Goal: Information Seeking & Learning: Learn about a topic

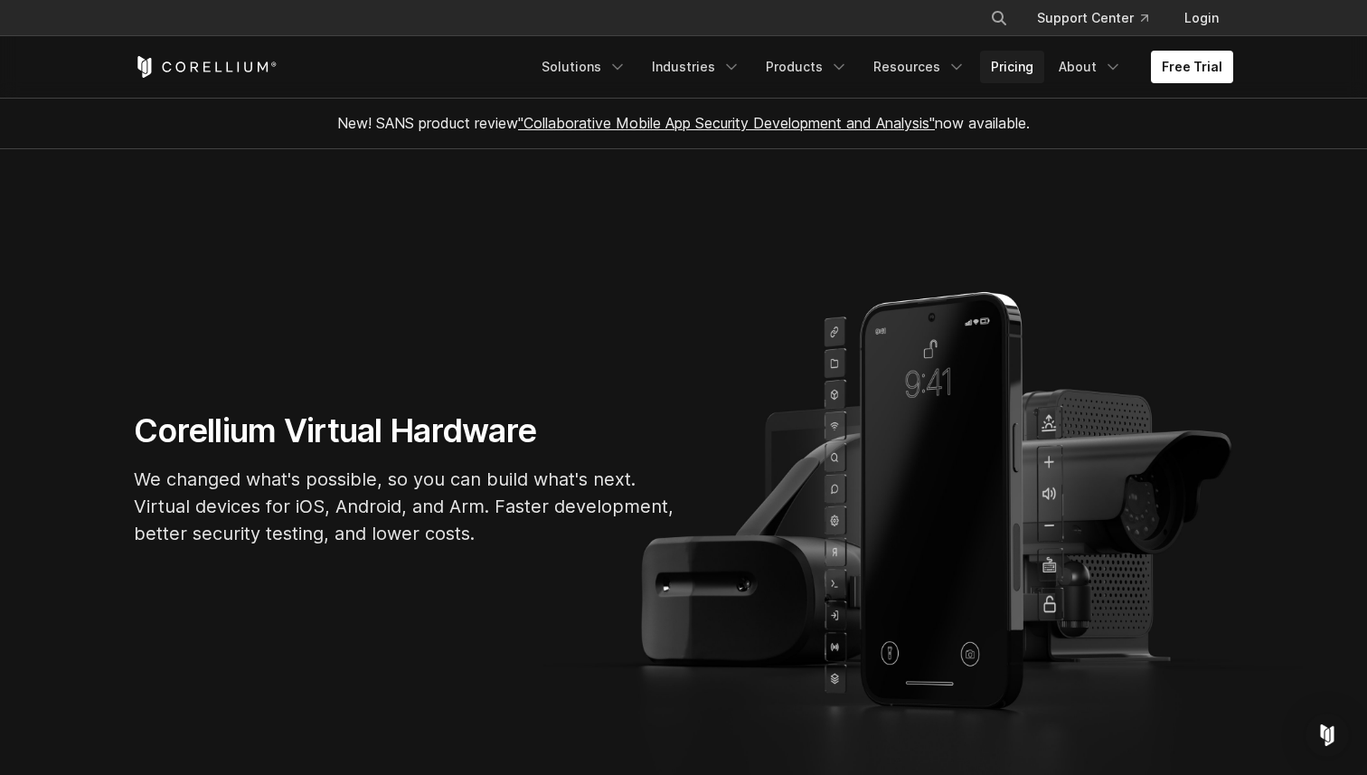
click at [1030, 70] on link "Pricing" at bounding box center [1012, 67] width 64 height 33
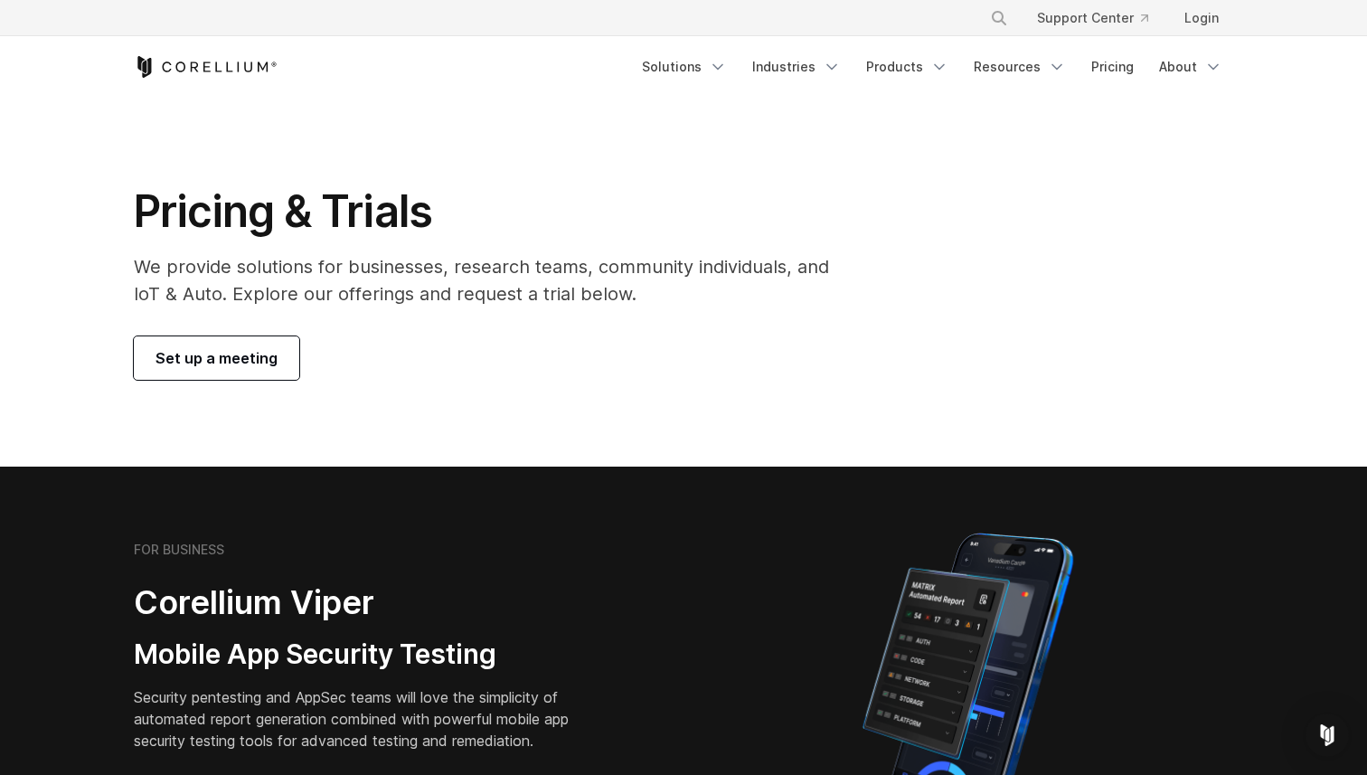
click at [674, 218] on h1 "Pricing & Trials" at bounding box center [494, 211] width 720 height 54
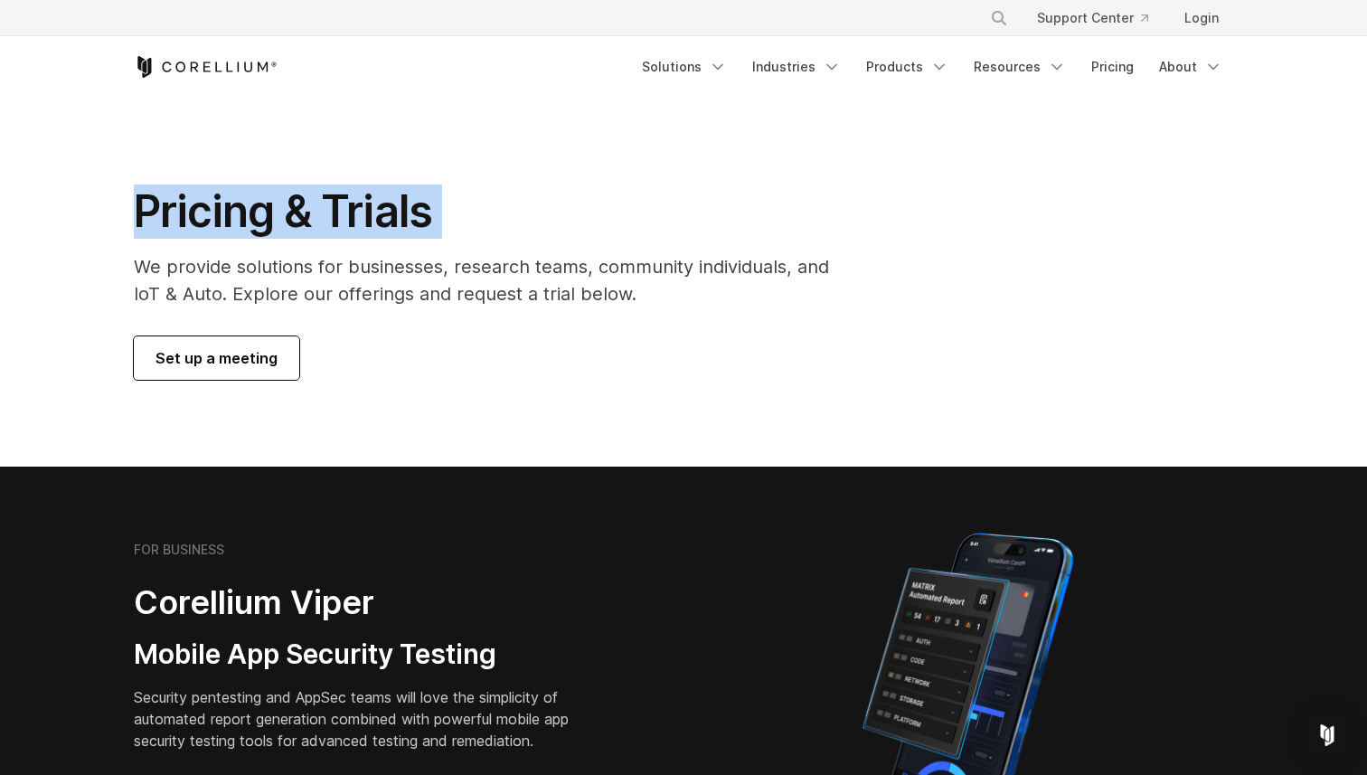
click at [674, 218] on h1 "Pricing & Trials" at bounding box center [494, 211] width 720 height 54
click at [561, 230] on h1 "Pricing & Trials" at bounding box center [494, 211] width 720 height 54
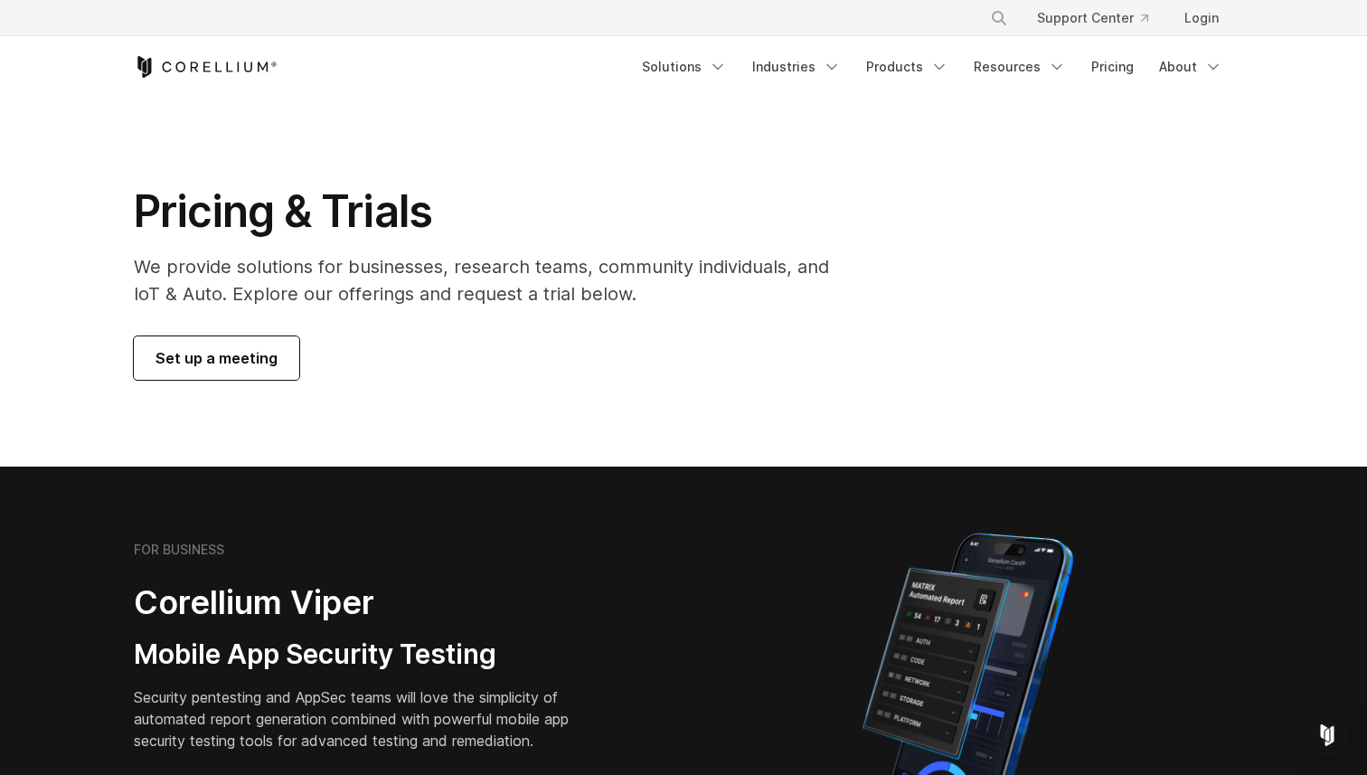
click at [561, 230] on h1 "Pricing & Trials" at bounding box center [494, 211] width 720 height 54
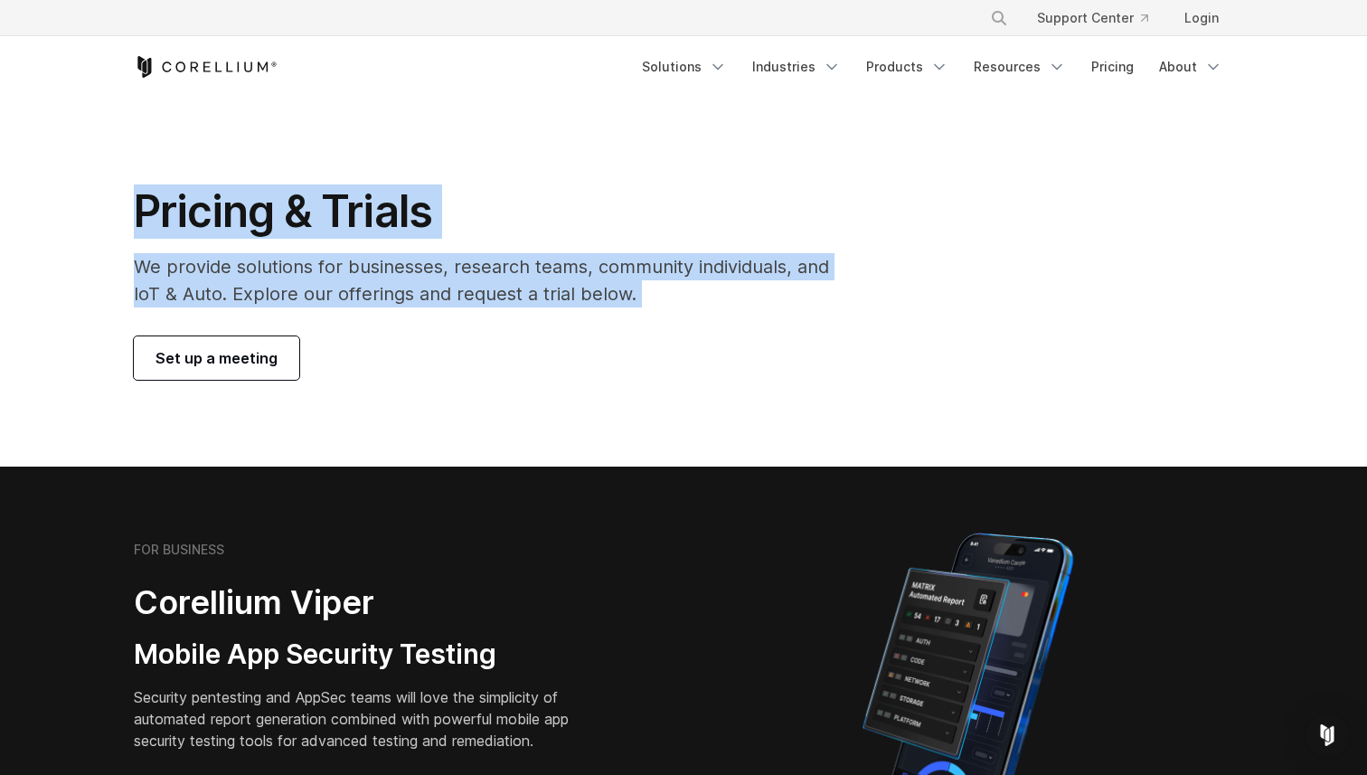
drag, startPoint x: 561, startPoint y: 230, endPoint x: 606, endPoint y: 282, distance: 67.9
click at [606, 282] on div "Pricing & Trials We provide solutions for businesses, research teams, community…" at bounding box center [494, 281] width 757 height 195
click at [1193, 24] on link "Login" at bounding box center [1201, 18] width 63 height 33
click at [1114, 61] on link "Pricing" at bounding box center [1112, 67] width 64 height 33
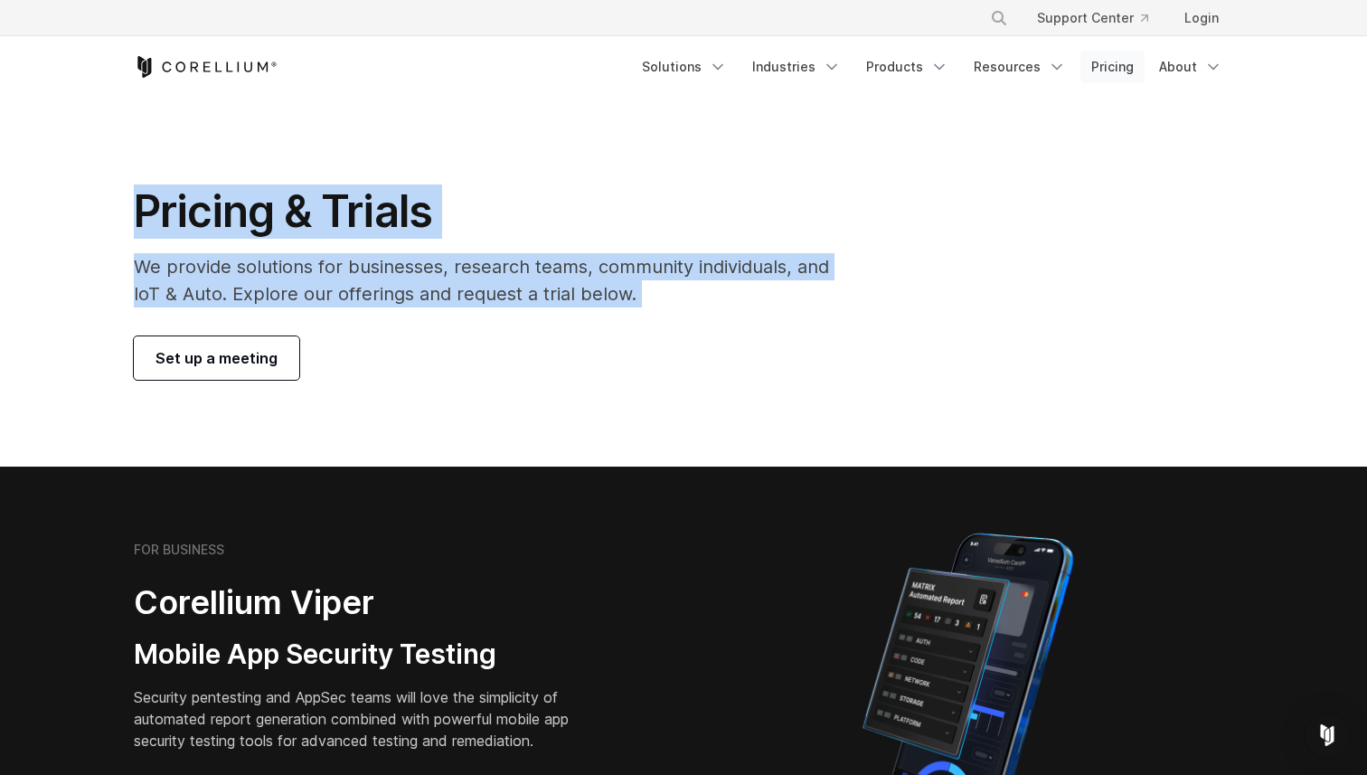
click at [1109, 80] on link "Pricing" at bounding box center [1112, 67] width 64 height 33
click at [1114, 70] on link "Pricing" at bounding box center [1112, 67] width 64 height 33
click at [226, 366] on span "Set up a meeting" at bounding box center [216, 358] width 122 height 22
click at [251, 104] on section "Pricing & Trials We provide solutions for businesses, research teams, community…" at bounding box center [683, 282] width 1367 height 369
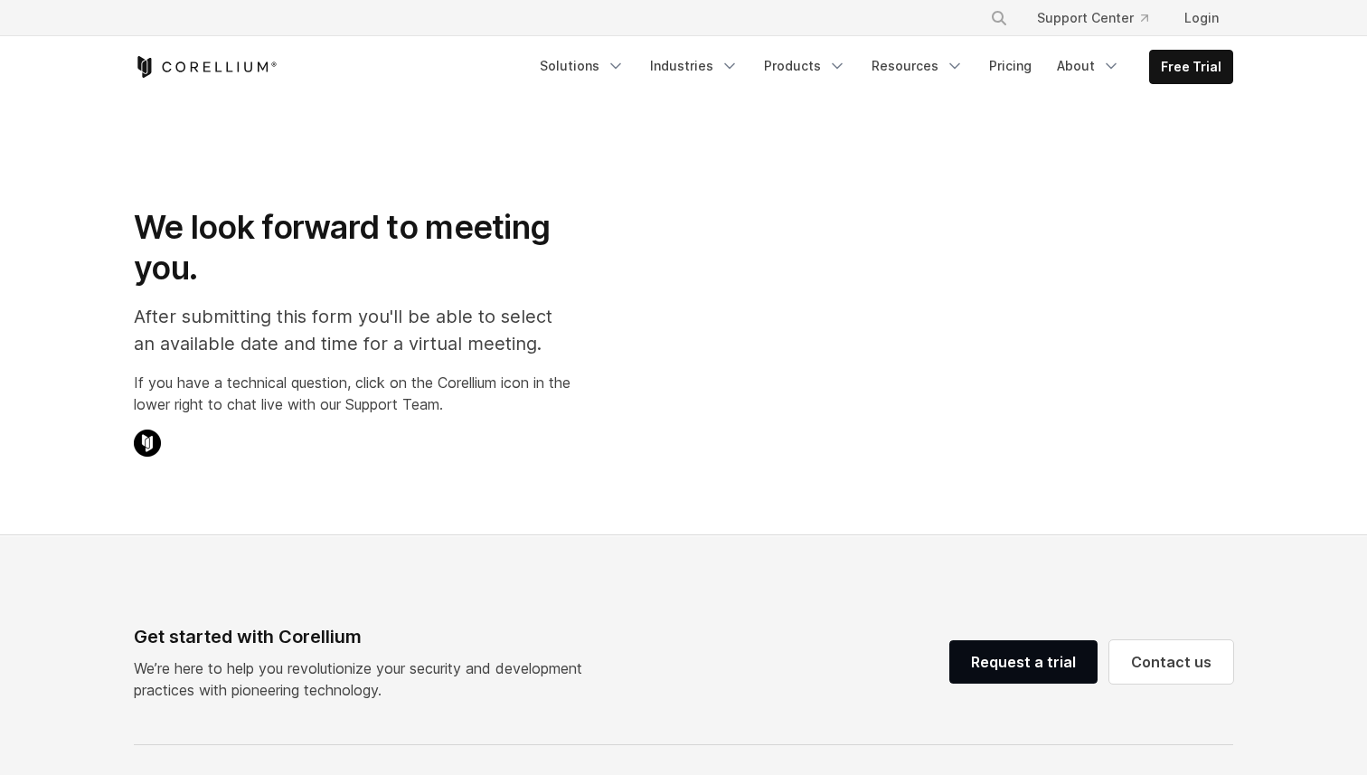
select select "**"
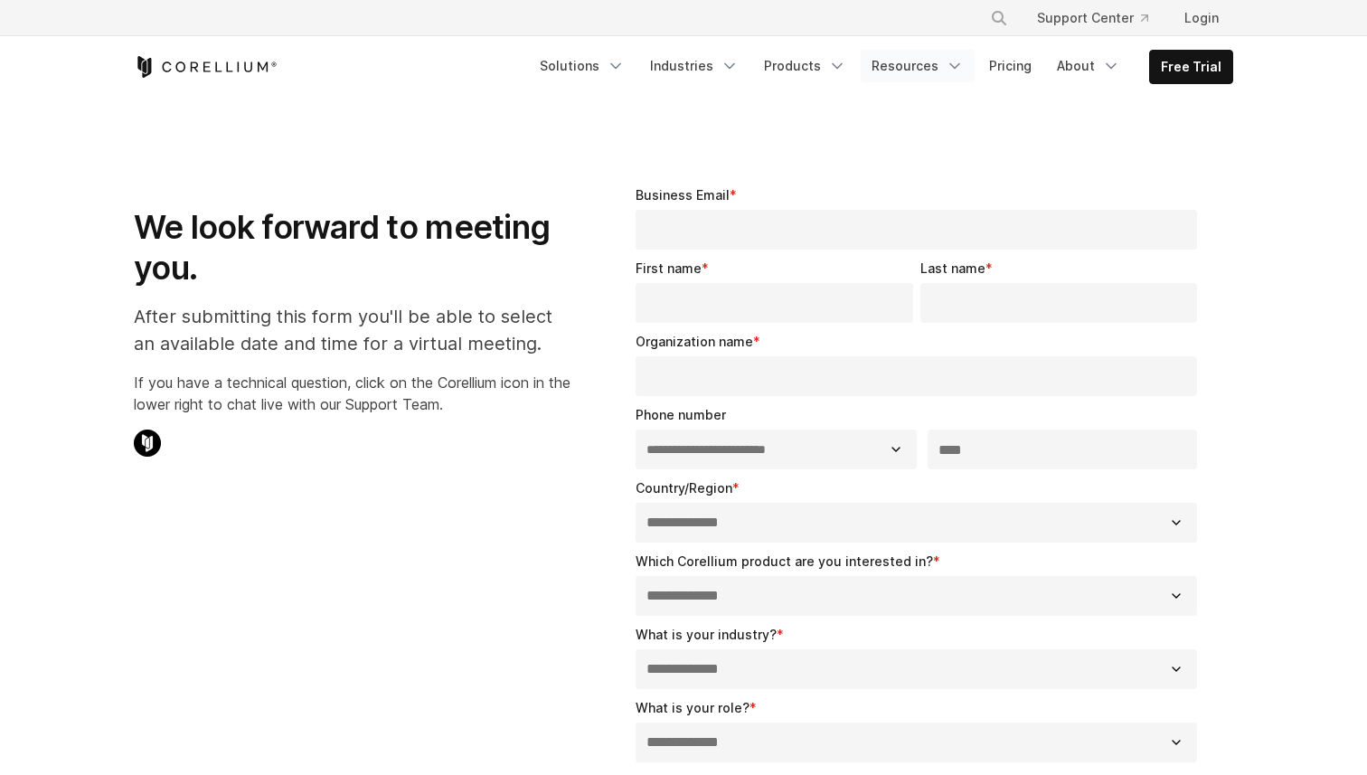
click at [952, 69] on icon "Navigation Menu" at bounding box center [954, 66] width 18 height 18
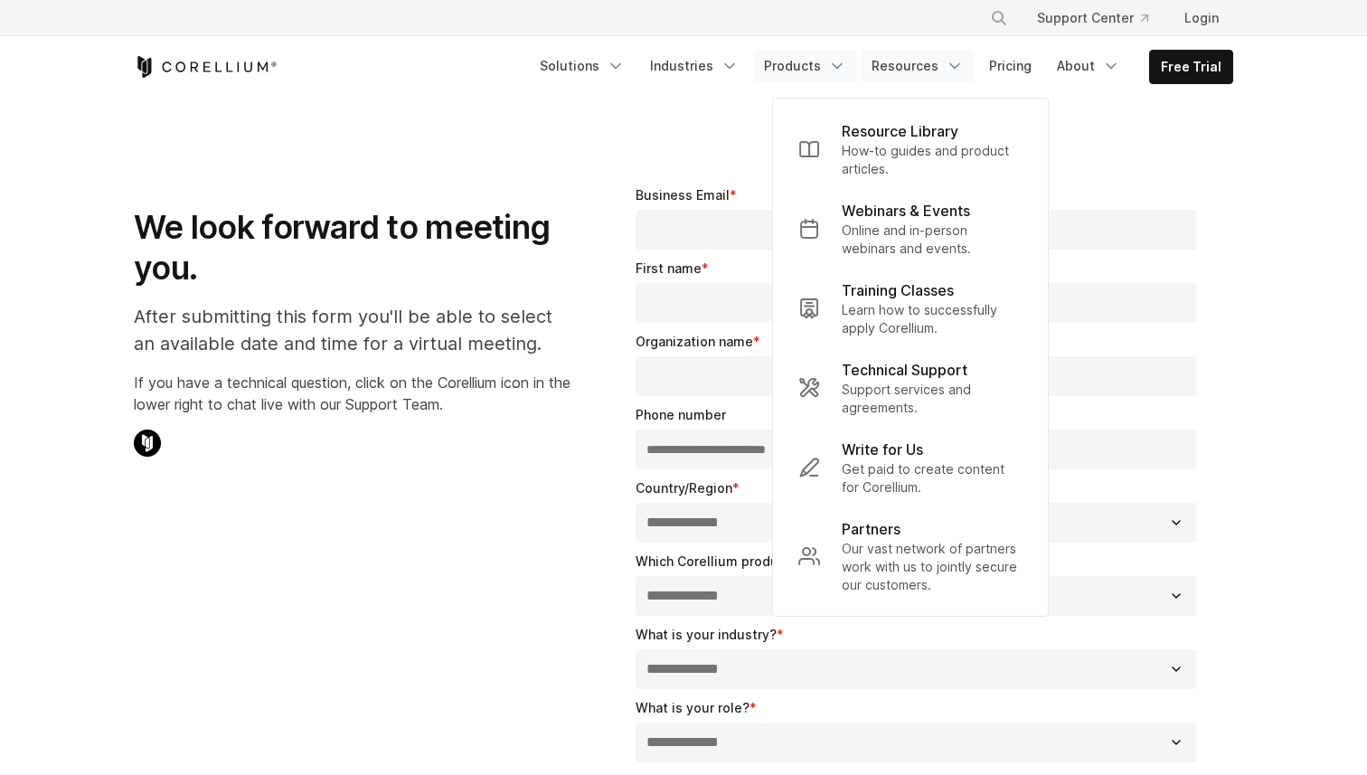
click at [817, 79] on link "Products" at bounding box center [805, 66] width 104 height 33
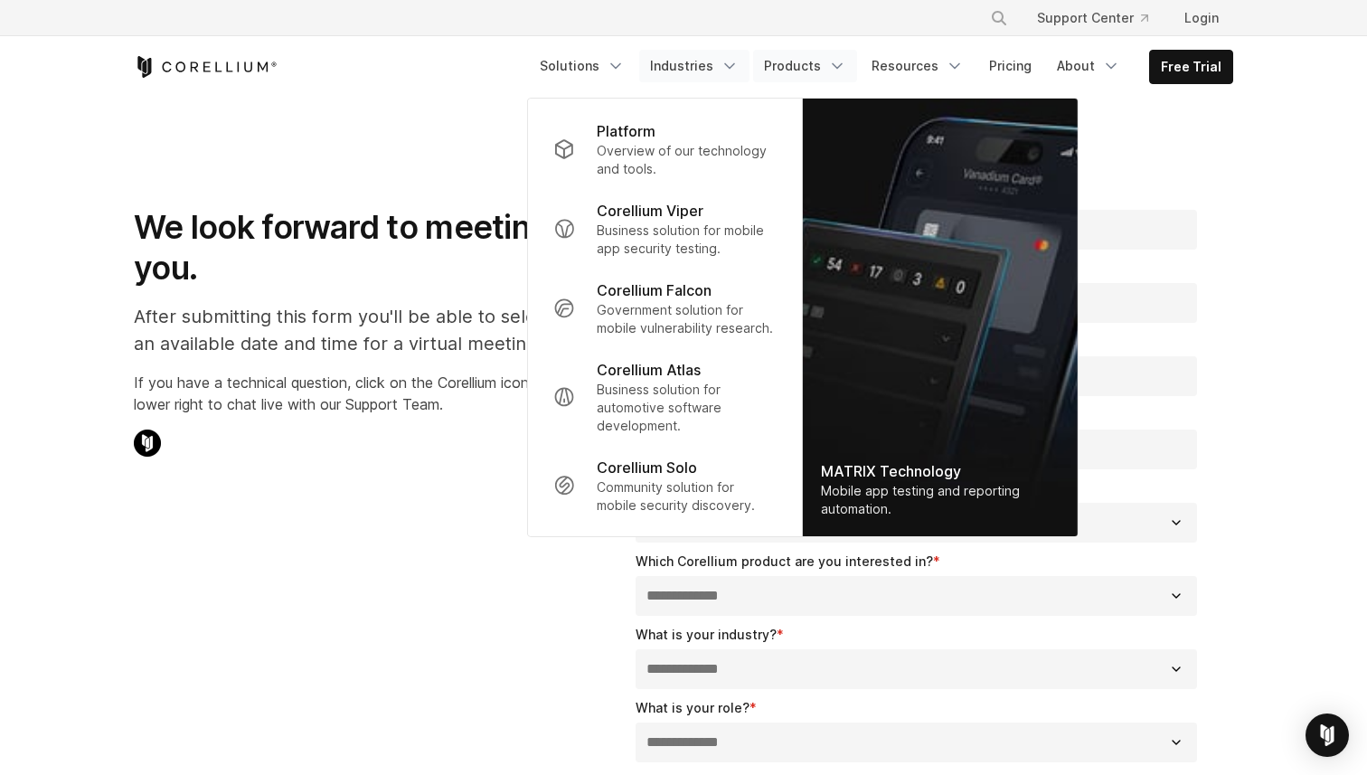
click at [708, 59] on link "Industries" at bounding box center [694, 66] width 110 height 33
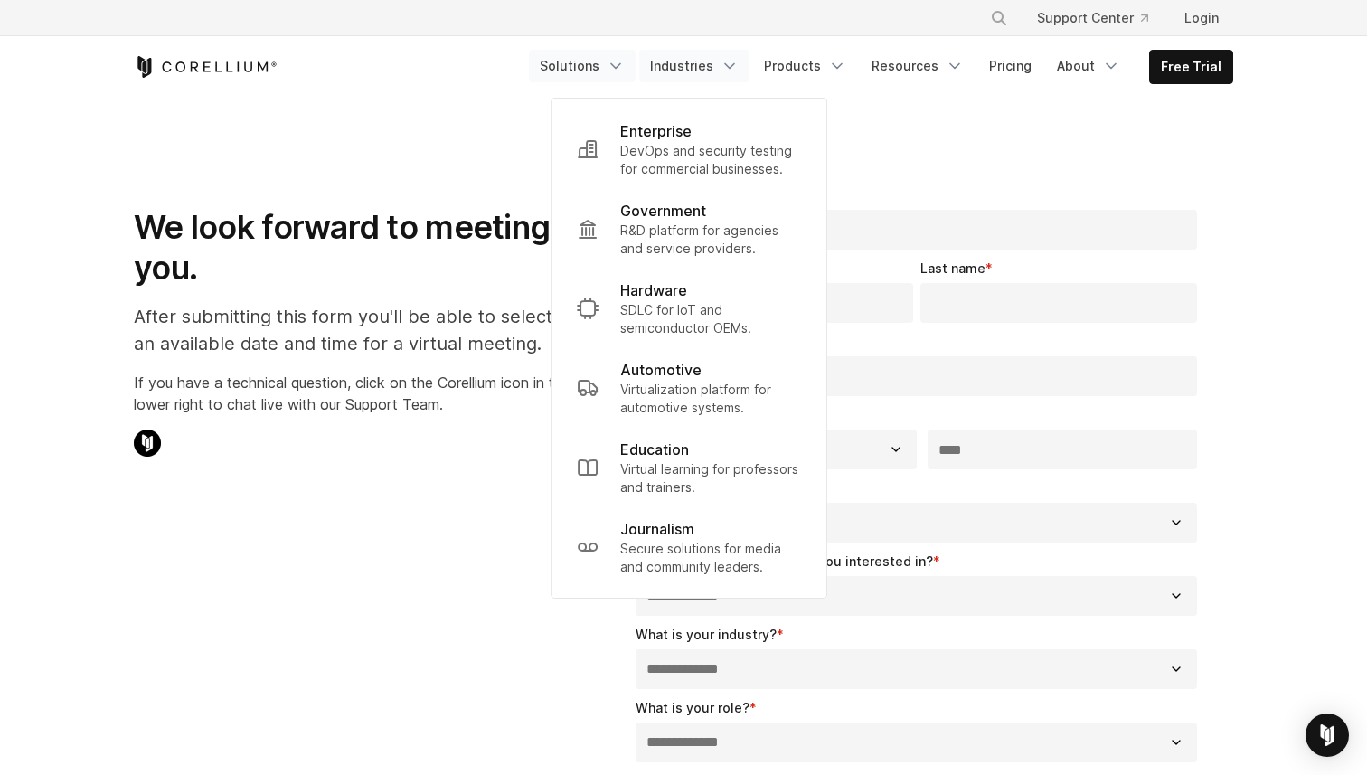
click at [598, 53] on link "Solutions" at bounding box center [582, 66] width 107 height 33
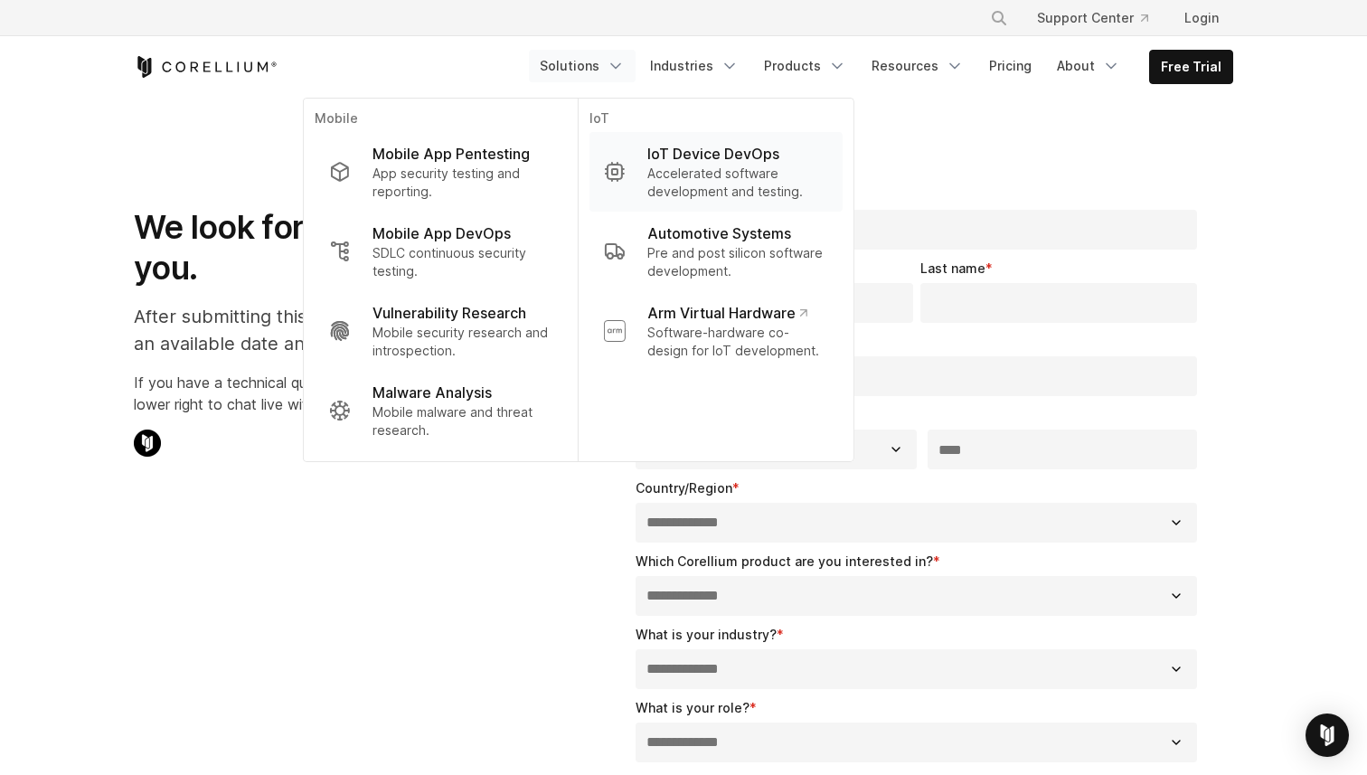
click at [764, 168] on p "Accelerated software development and testing." at bounding box center [737, 182] width 181 height 36
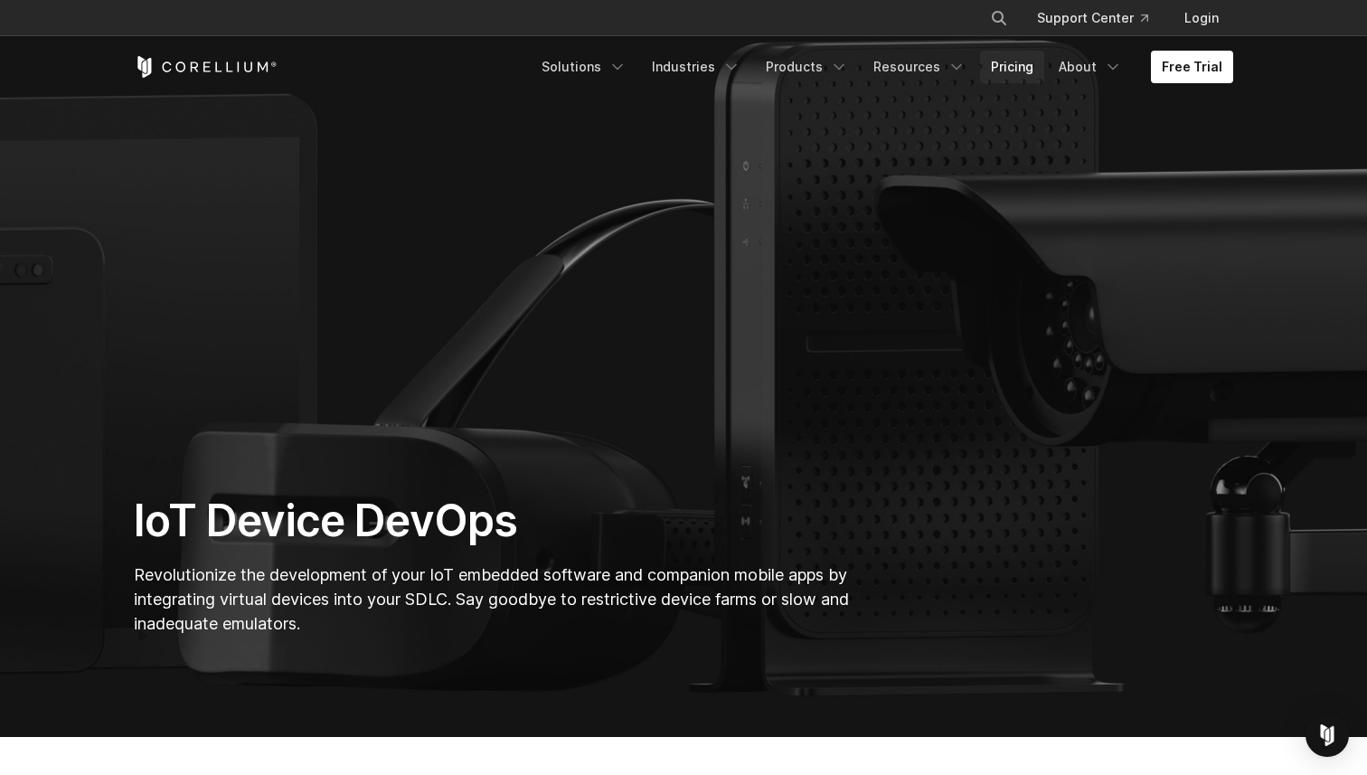
click at [1021, 66] on link "Pricing" at bounding box center [1012, 67] width 64 height 33
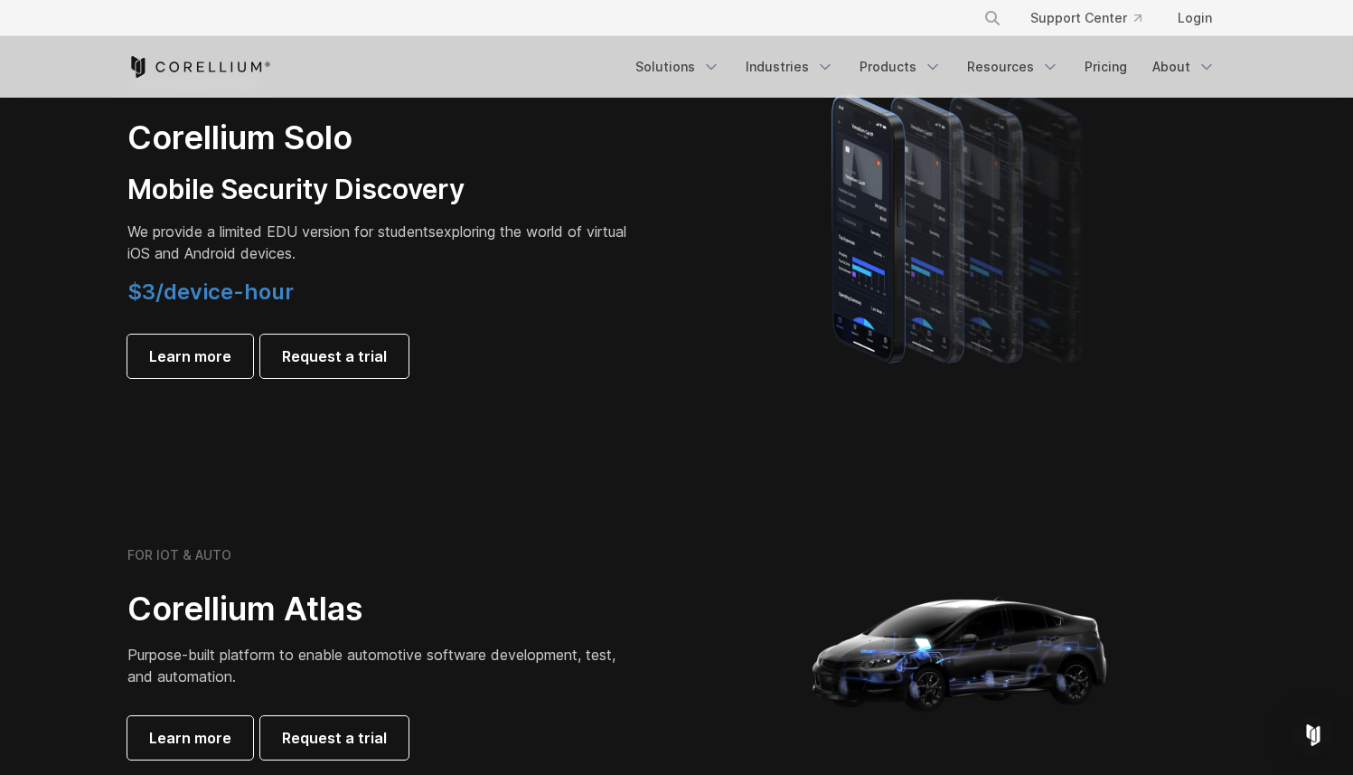
scroll to position [1392, 0]
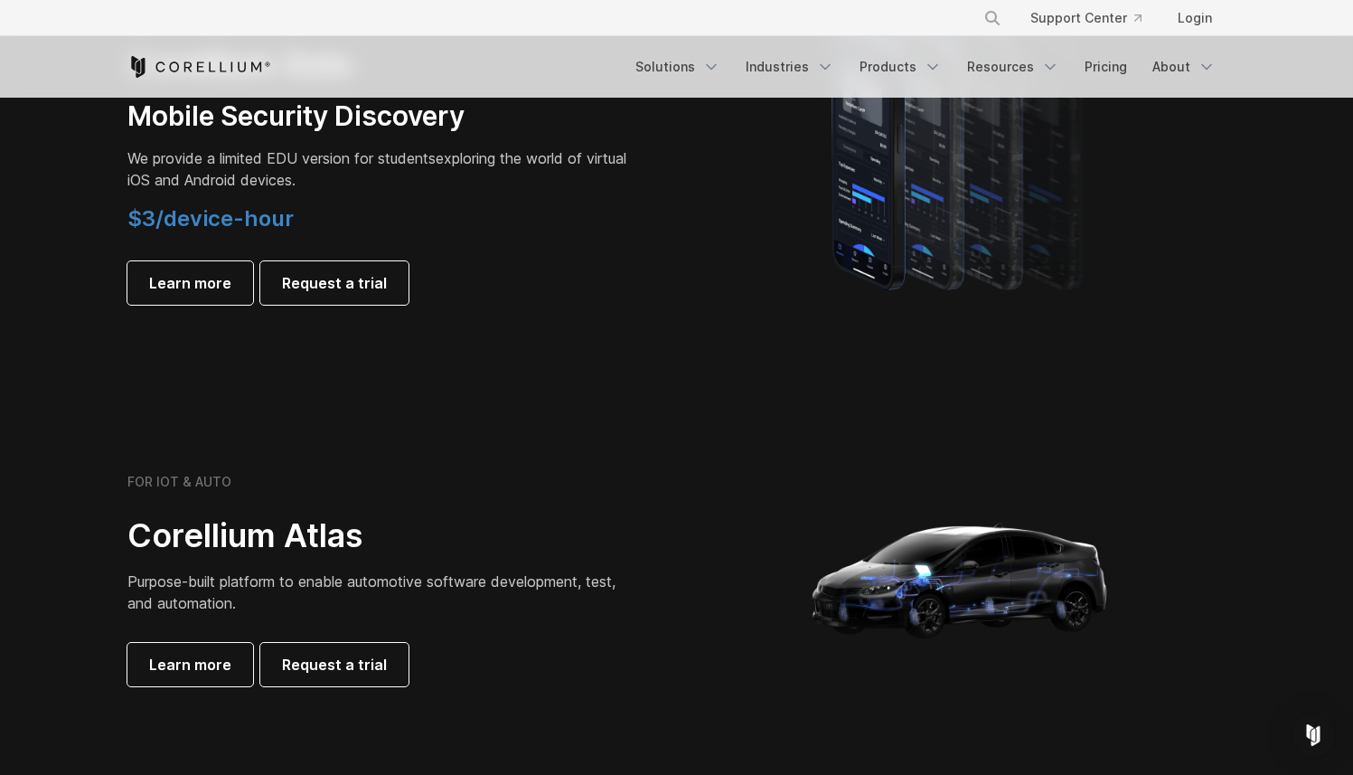
click at [193, 215] on span "$3/device-hour" at bounding box center [210, 218] width 166 height 26
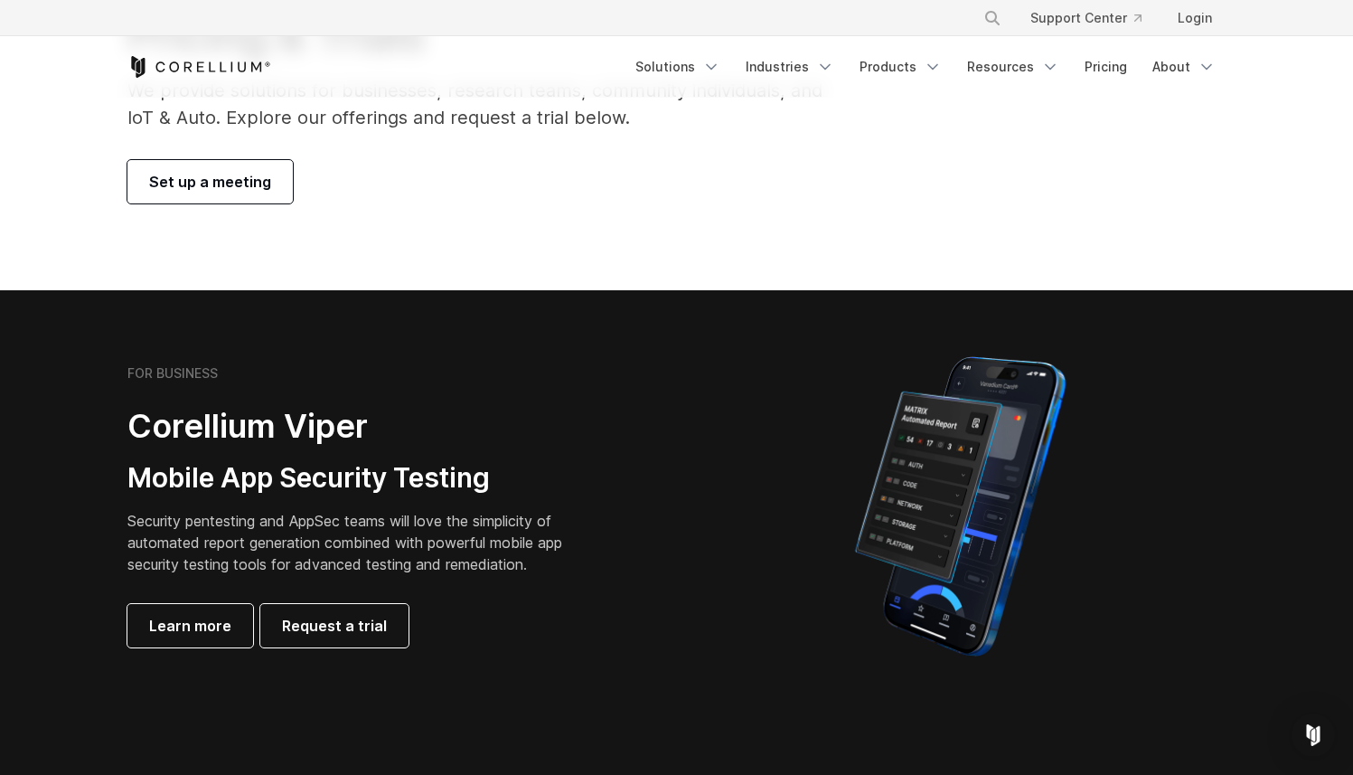
scroll to position [185, 0]
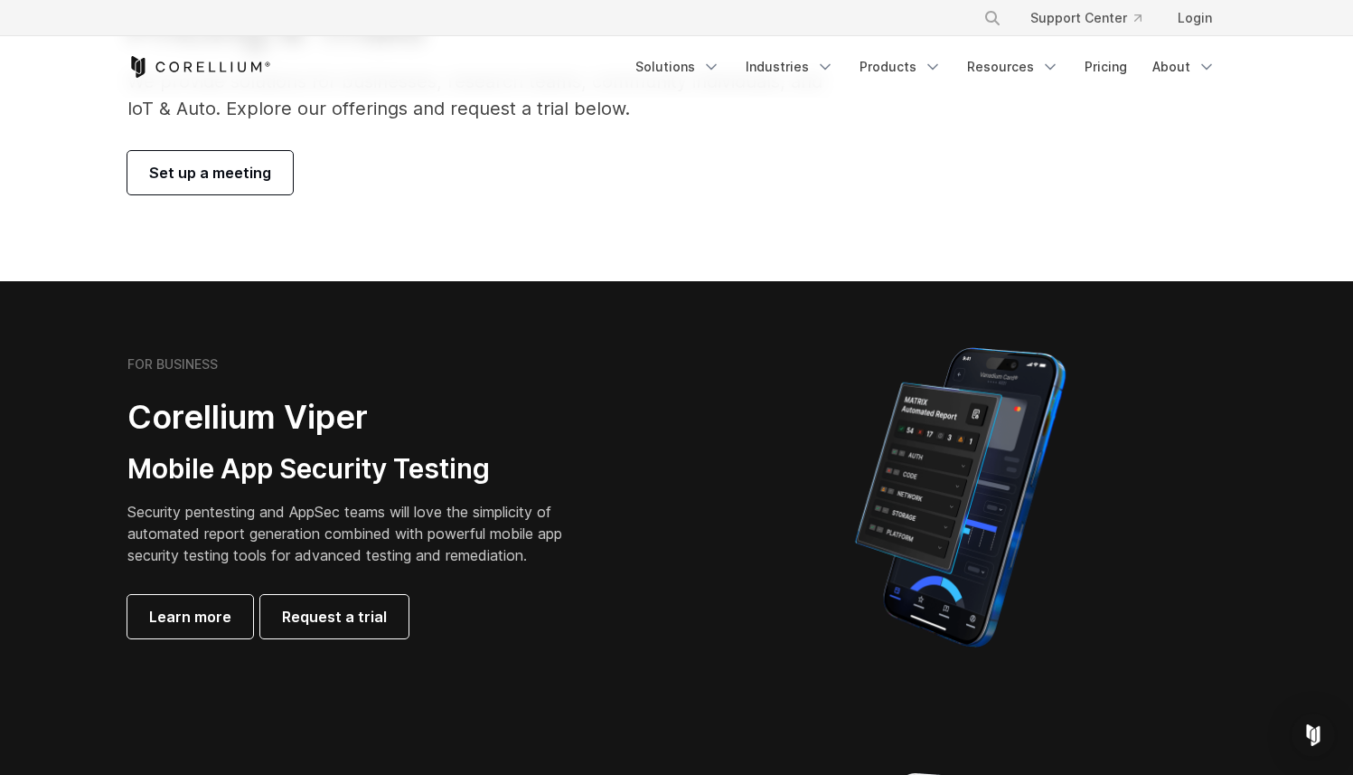
click at [164, 519] on p "Security pentesting and AppSec teams will love the simplicity of automated repo…" at bounding box center [358, 533] width 463 height 65
drag, startPoint x: 164, startPoint y: 519, endPoint x: 460, endPoint y: 516, distance: 296.5
click at [460, 516] on p "Security pentesting and AppSec teams will love the simplicity of automated repo…" at bounding box center [358, 533] width 463 height 65
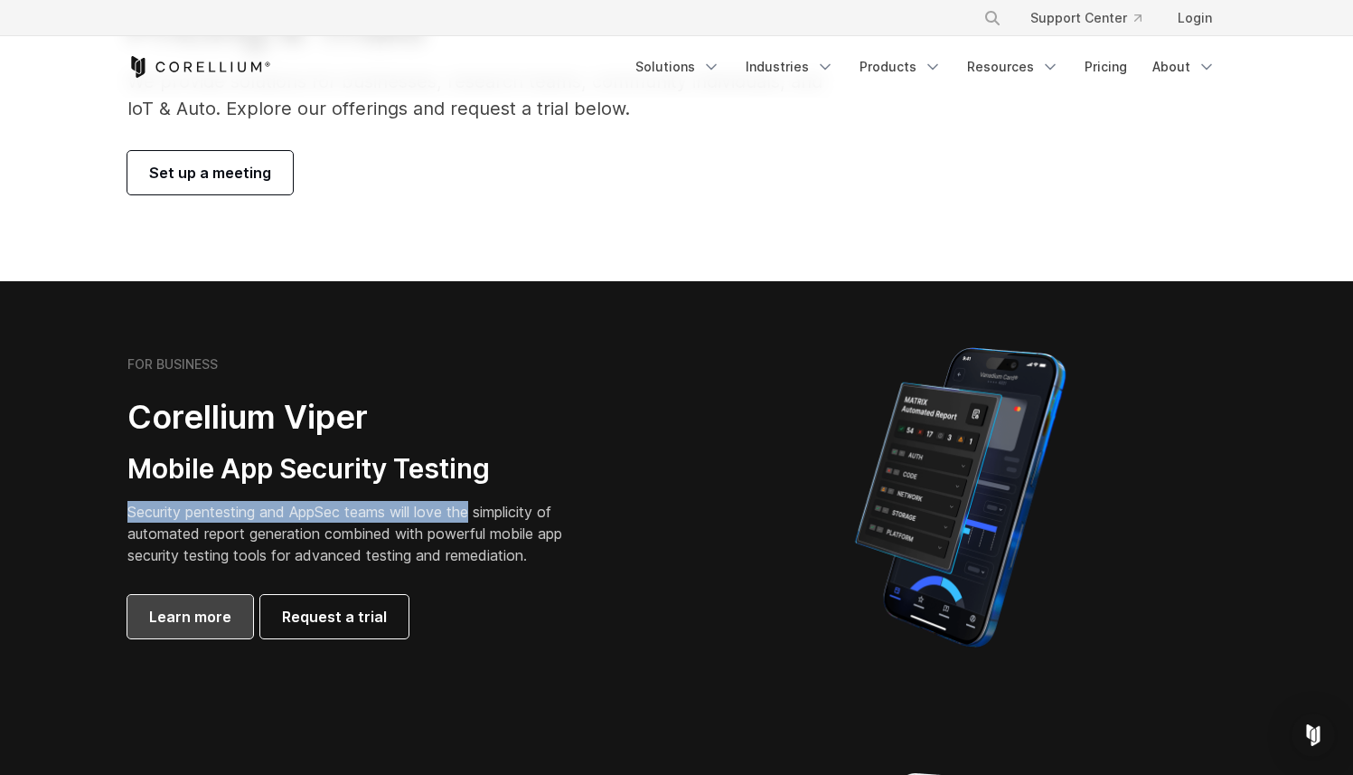
click at [215, 616] on span "Learn more" at bounding box center [190, 617] width 82 height 22
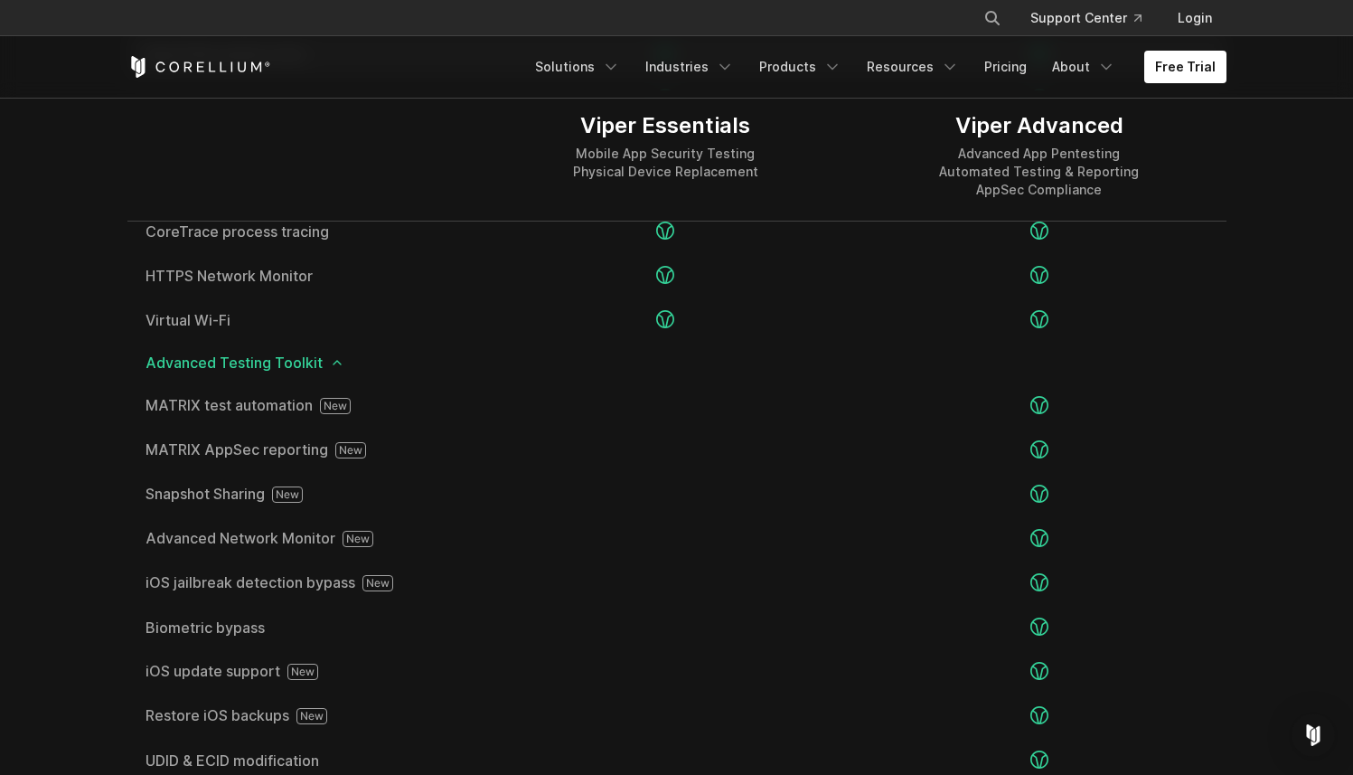
scroll to position [2972, 0]
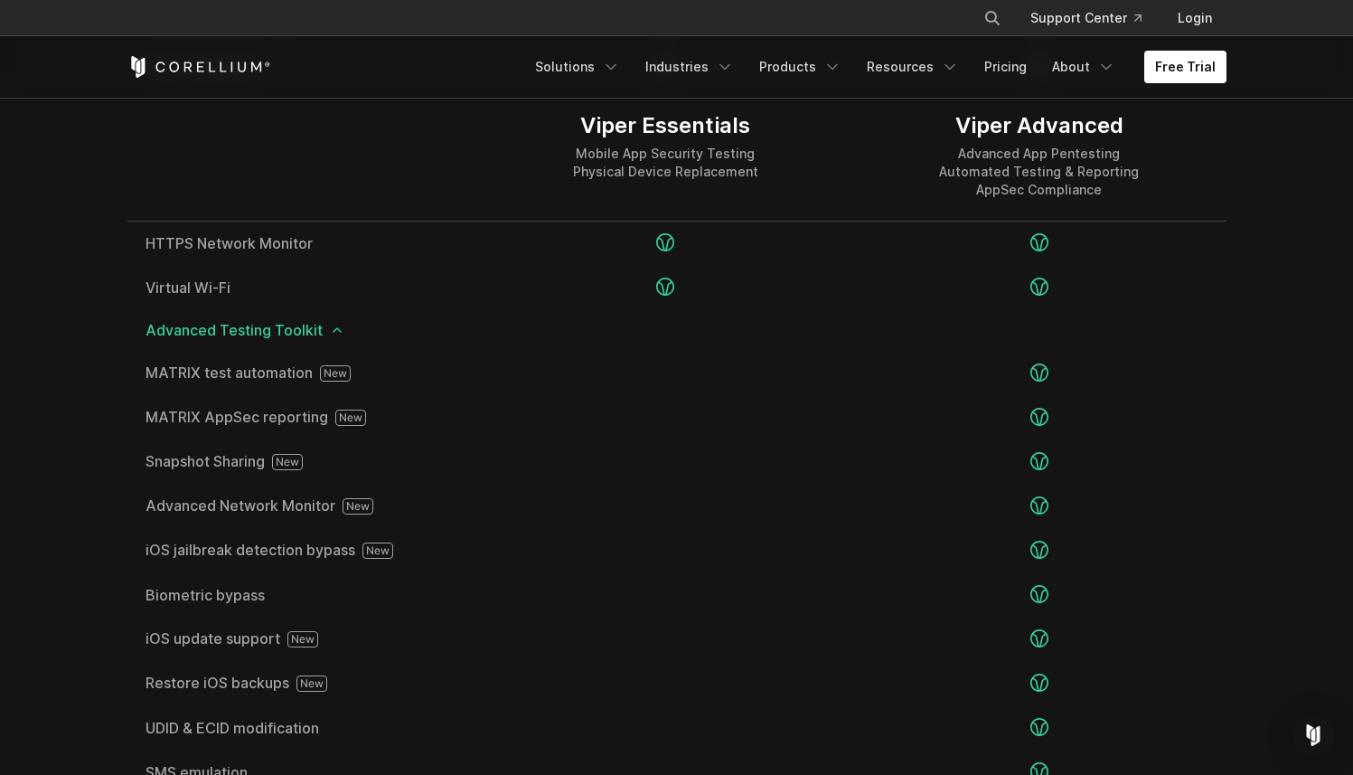
click at [1004, 165] on div "Advanced App Pentesting Automated Testing & Reporting AppSec Compliance" at bounding box center [1039, 172] width 200 height 54
drag, startPoint x: 1004, startPoint y: 165, endPoint x: 1107, endPoint y: 164, distance: 103.0
click at [1107, 164] on div "Advanced App Pentesting Automated Testing & Reporting AppSec Compliance" at bounding box center [1039, 172] width 200 height 54
click at [1006, 184] on div "Advanced App Pentesting Automated Testing & Reporting AppSec Compliance" at bounding box center [1039, 172] width 200 height 54
drag, startPoint x: 1006, startPoint y: 184, endPoint x: 1064, endPoint y: 184, distance: 57.8
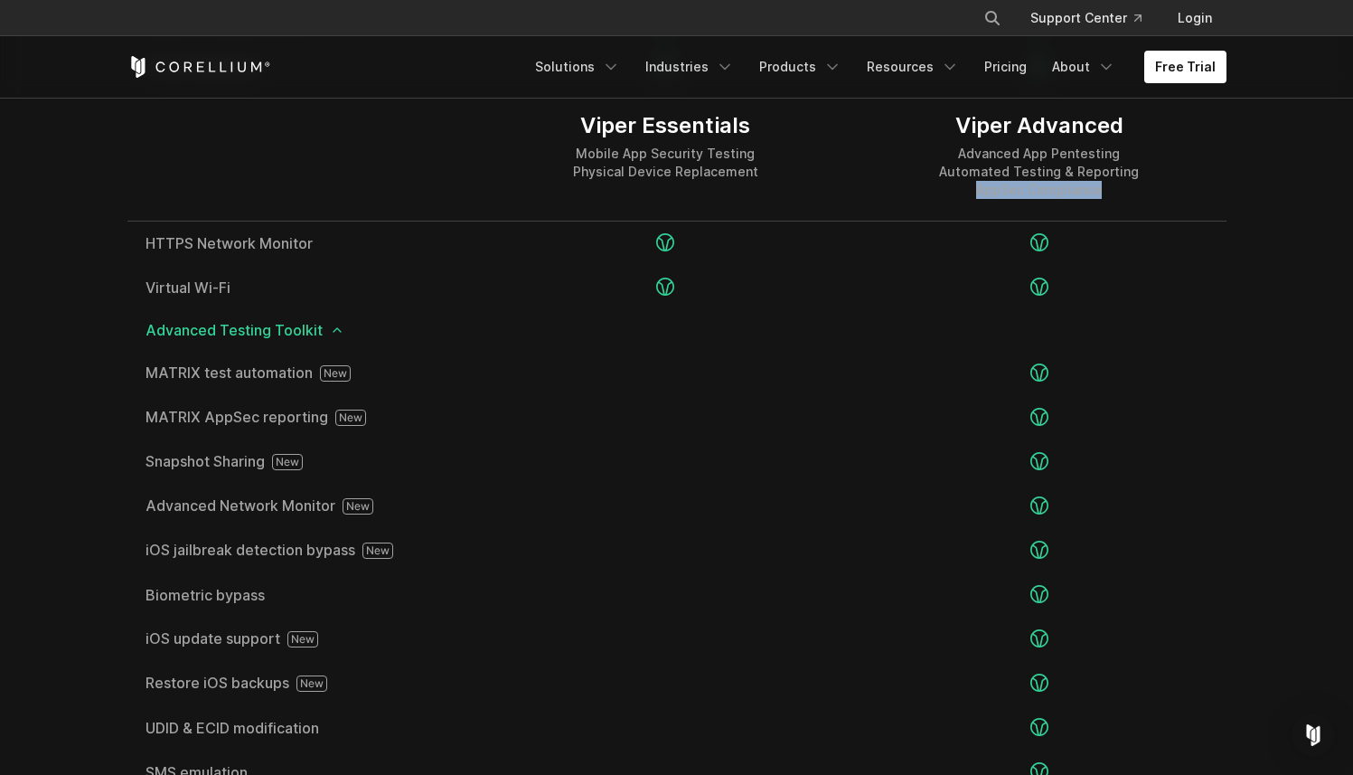
click at [1064, 184] on div "Advanced App Pentesting Automated Testing & Reporting AppSec Compliance" at bounding box center [1039, 172] width 200 height 54
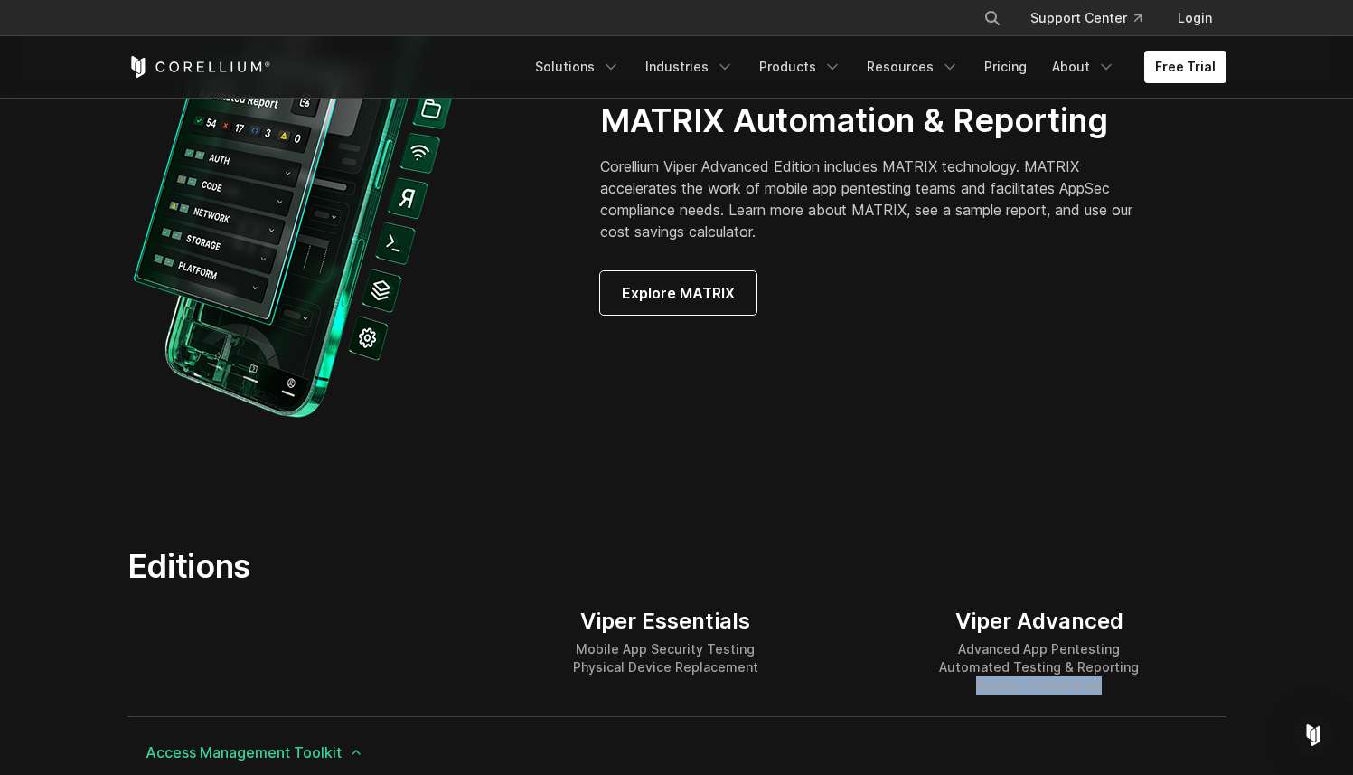
scroll to position [1930, 0]
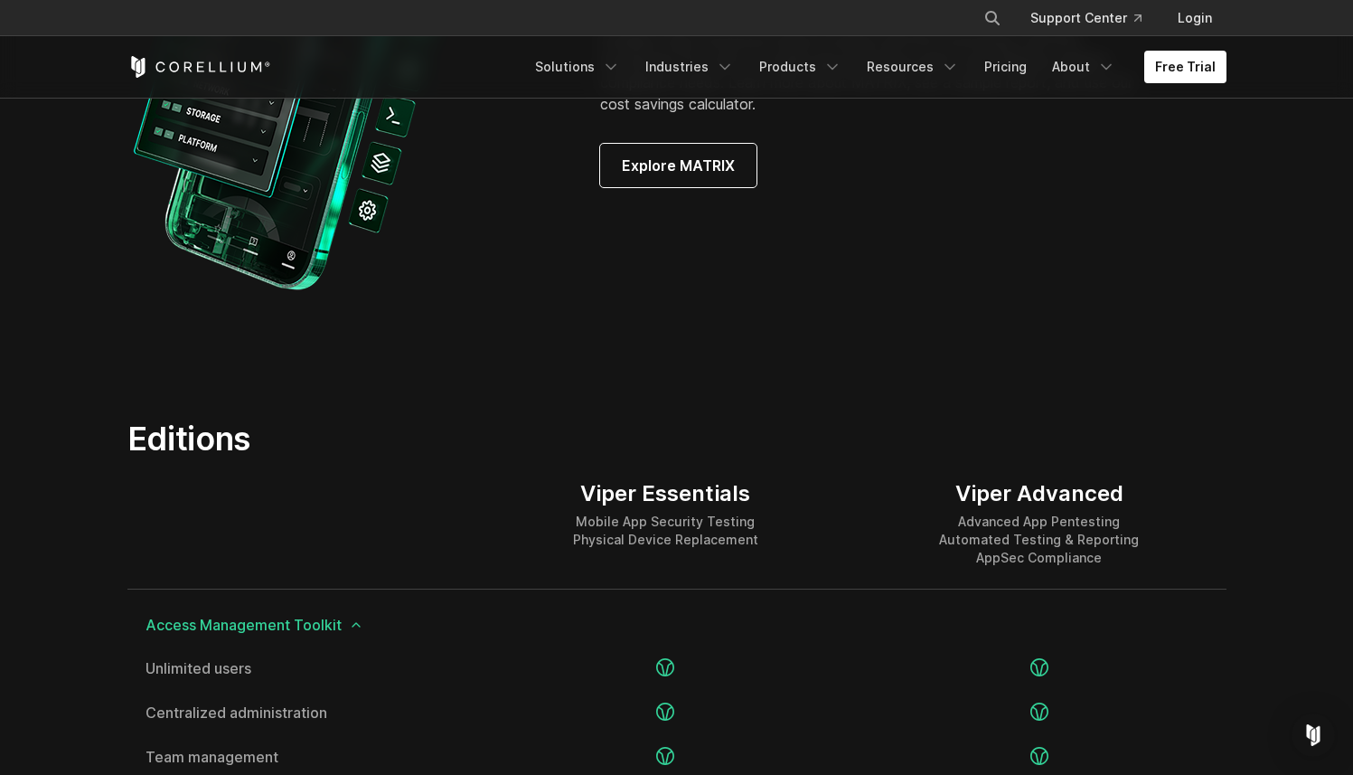
click at [989, 502] on div "Viper Advanced" at bounding box center [1039, 493] width 200 height 27
drag, startPoint x: 989, startPoint y: 502, endPoint x: 1072, endPoint y: 499, distance: 83.2
click at [1075, 502] on div "Viper Advanced" at bounding box center [1039, 493] width 200 height 27
copy div "Viper Advanced"
click at [602, 525] on div "Mobile App Security Testing Physical Device Replacement" at bounding box center [665, 530] width 185 height 36
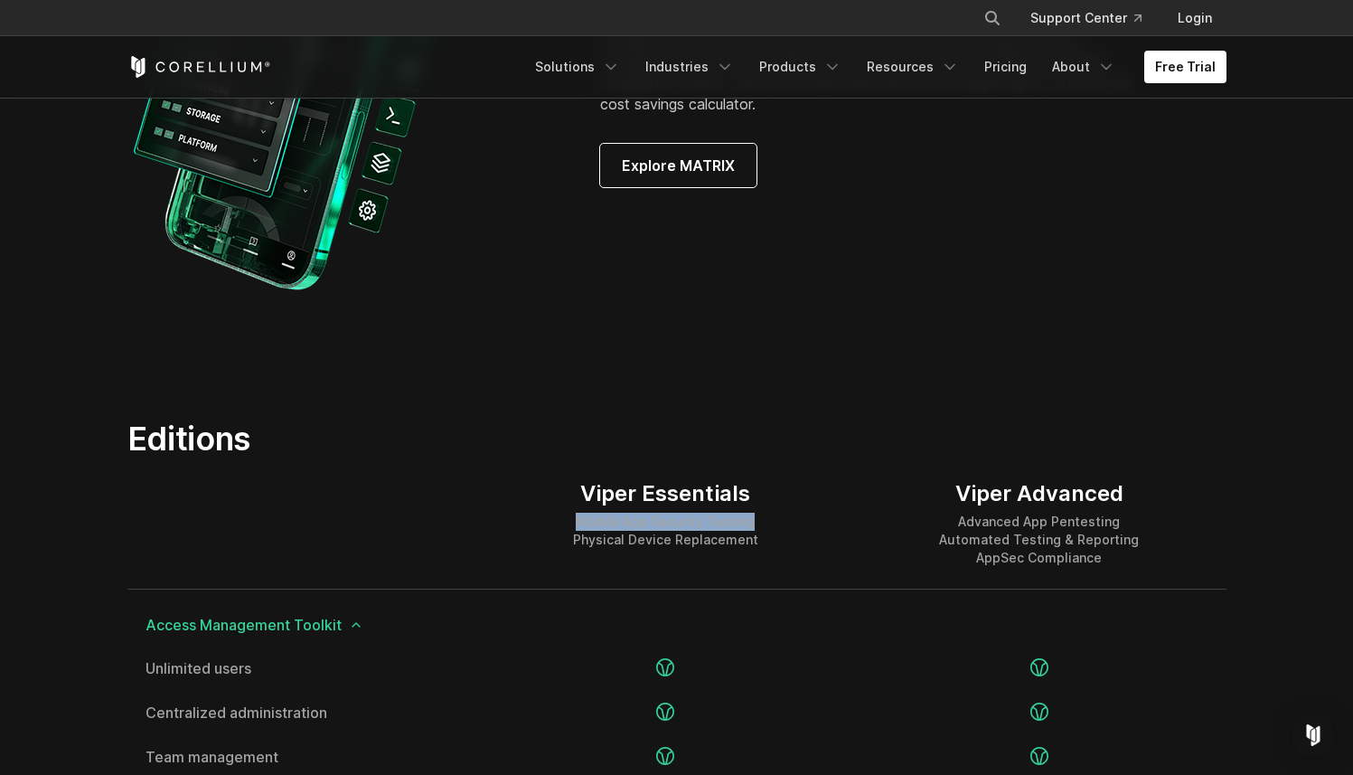
drag, startPoint x: 602, startPoint y: 525, endPoint x: 724, endPoint y: 525, distance: 122.0
click at [724, 525] on div "Mobile App Security Testing Physical Device Replacement" at bounding box center [665, 530] width 185 height 36
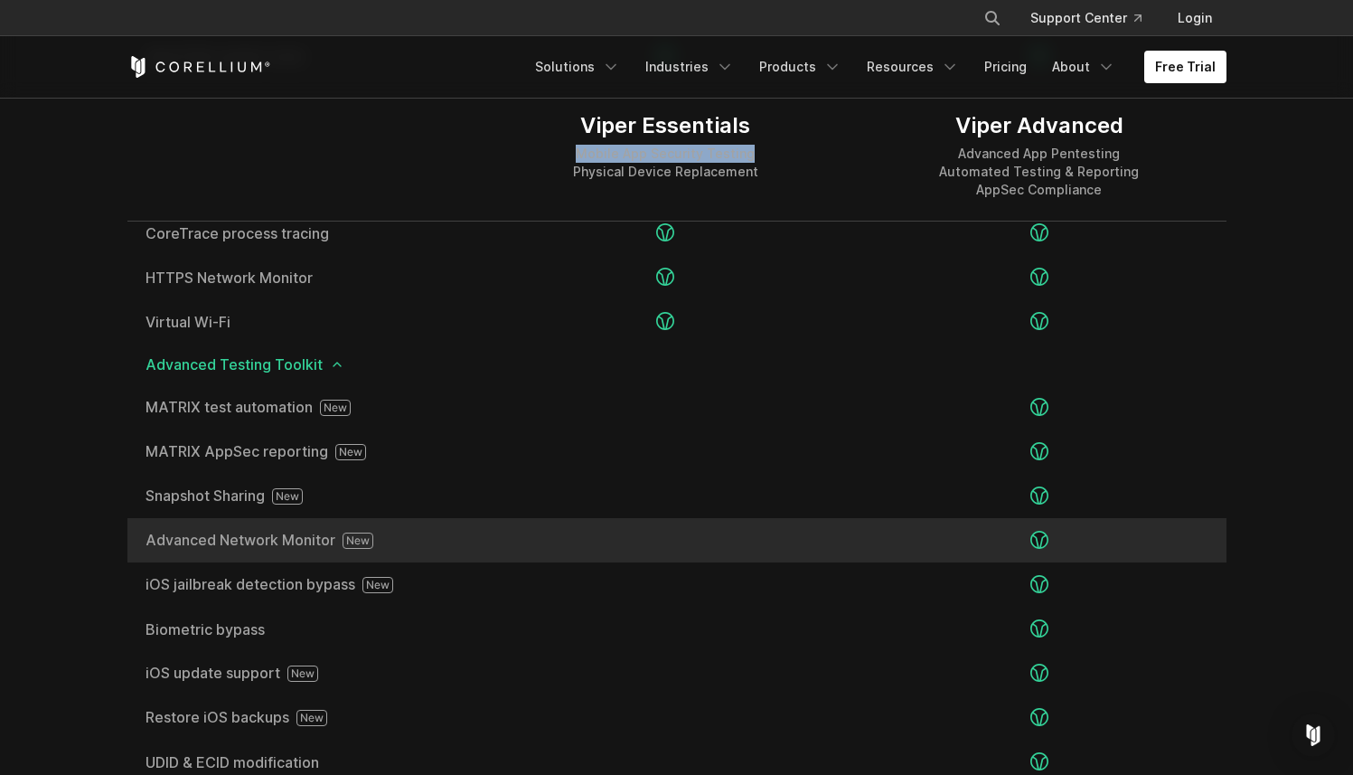
scroll to position [2947, 0]
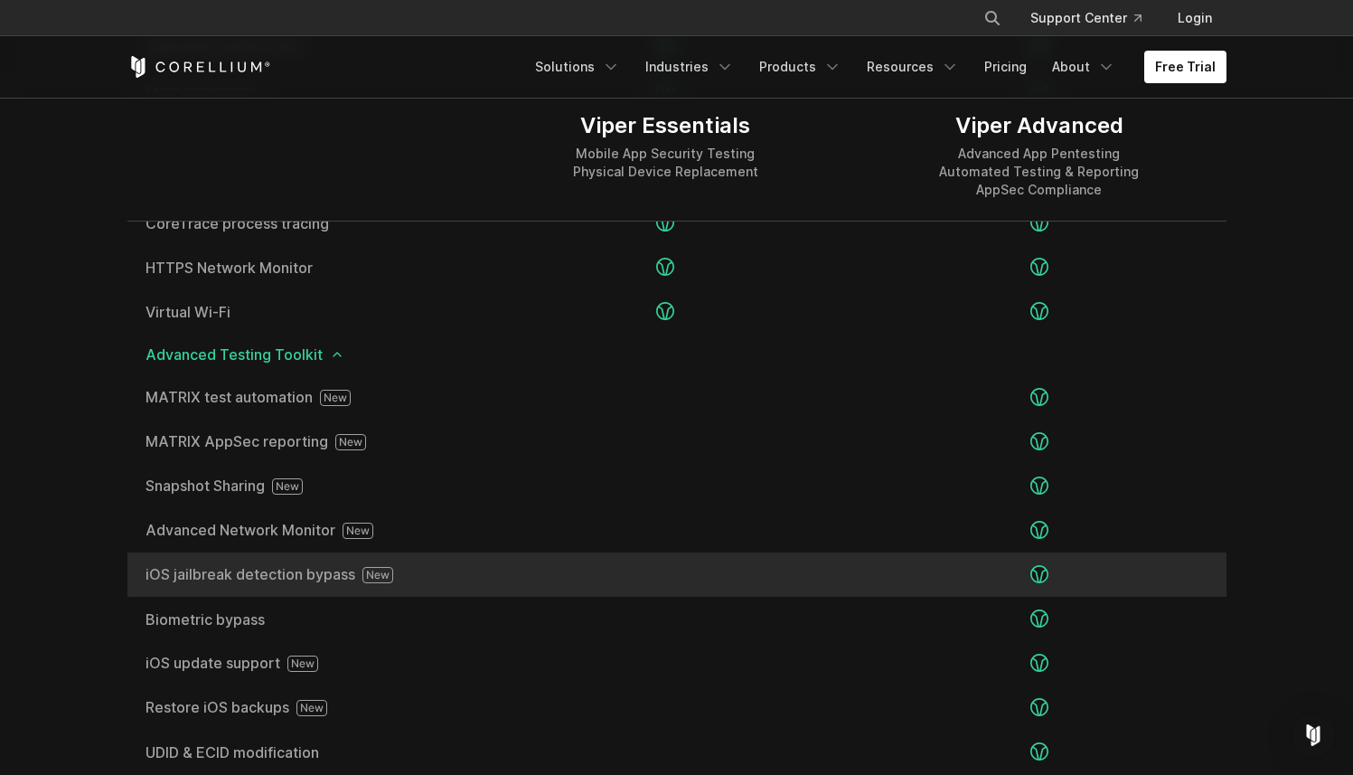
click at [271, 578] on span "iOS jailbreak detection bypass" at bounding box center [303, 575] width 315 height 16
drag, startPoint x: 271, startPoint y: 578, endPoint x: 324, endPoint y: 578, distance: 52.4
click at [324, 578] on span "iOS jailbreak detection bypass" at bounding box center [303, 575] width 315 height 16
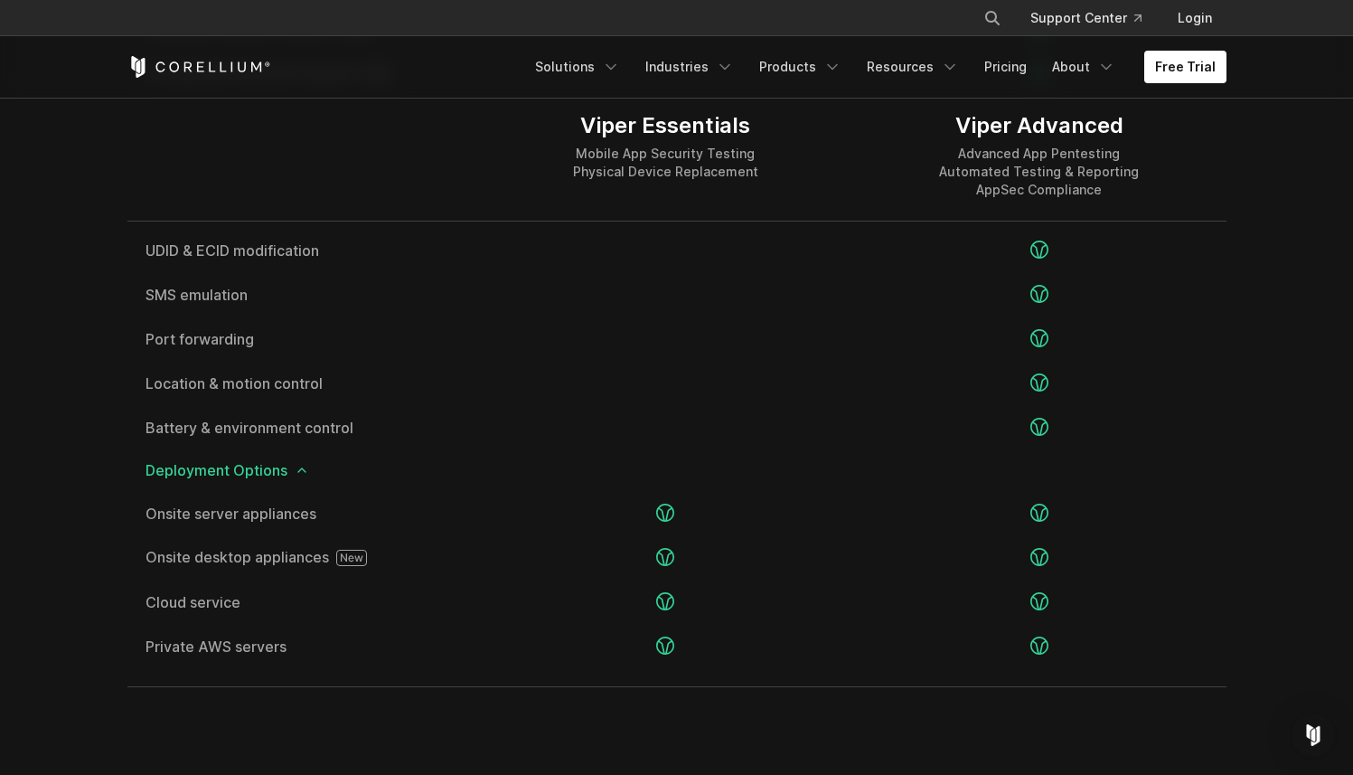
scroll to position [3464, 0]
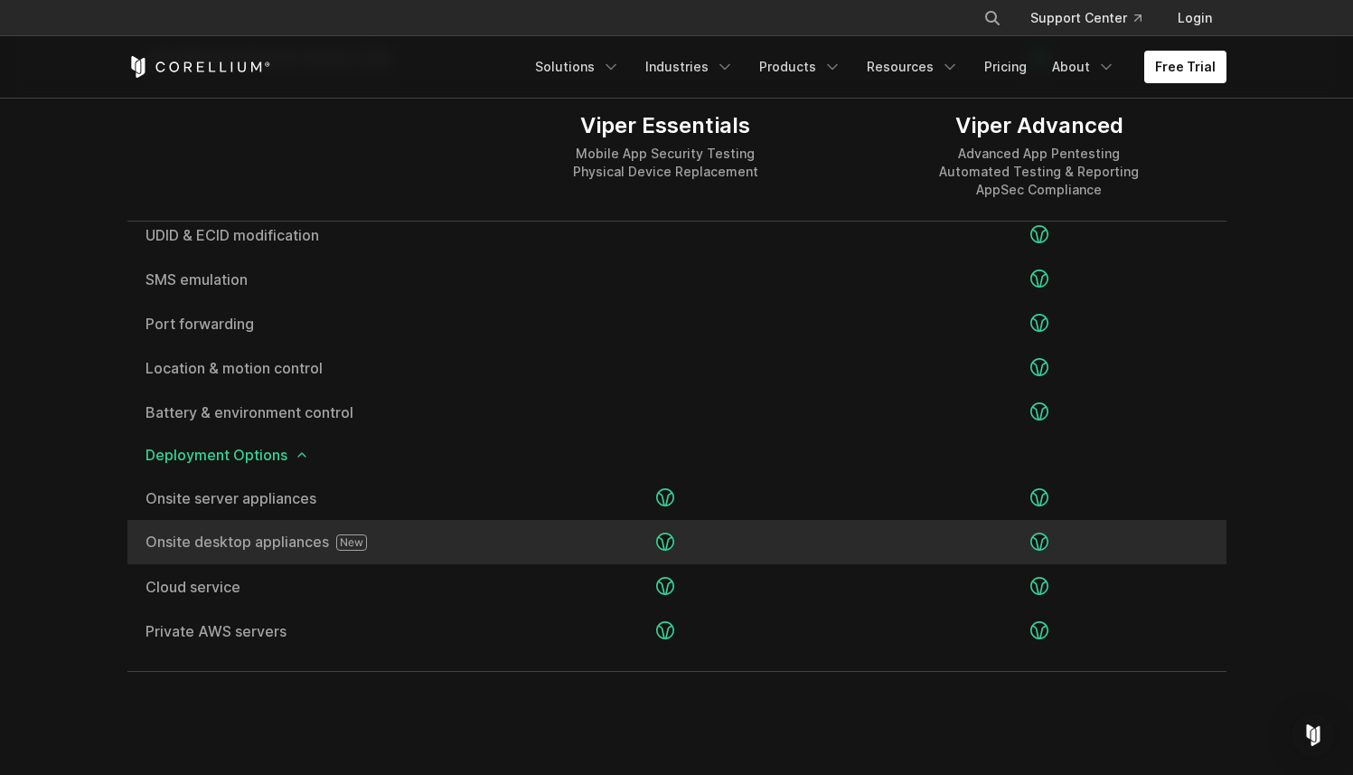
click at [224, 545] on span "Onsite desktop appliances" at bounding box center [303, 542] width 315 height 16
drag, startPoint x: 224, startPoint y: 545, endPoint x: 262, endPoint y: 545, distance: 38.0
click at [262, 545] on span "Onsite desktop appliances" at bounding box center [303, 542] width 315 height 16
click at [336, 544] on icon at bounding box center [351, 542] width 31 height 16
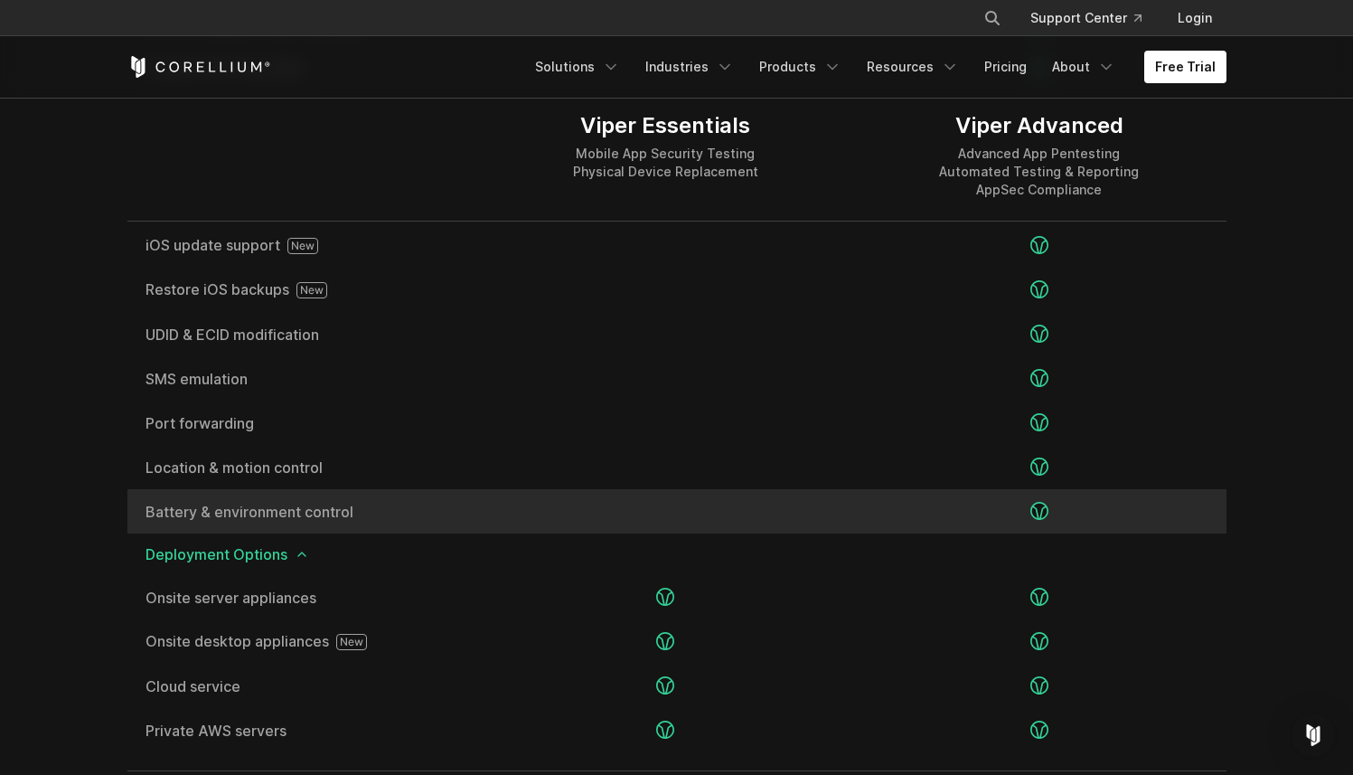
scroll to position [3360, 0]
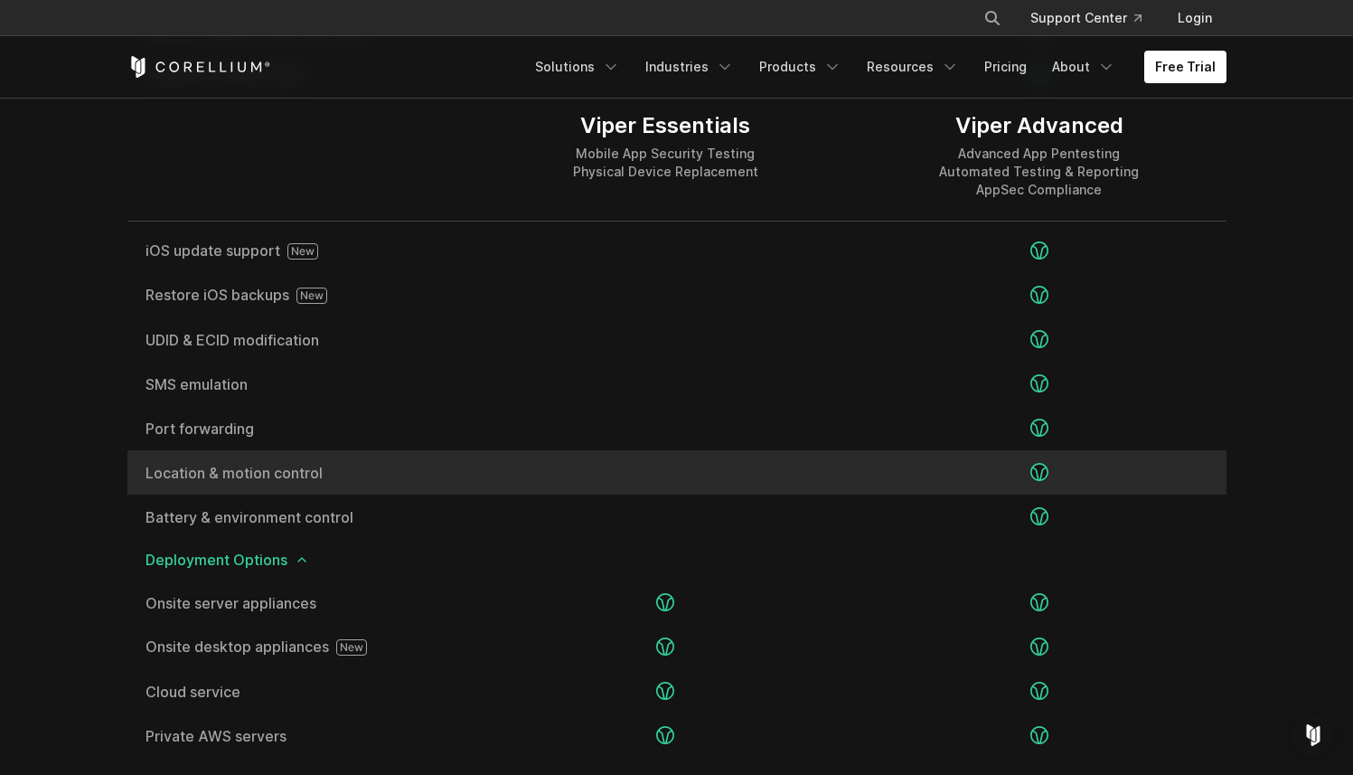
click at [193, 465] on span "Location & motion control" at bounding box center [303, 472] width 315 height 14
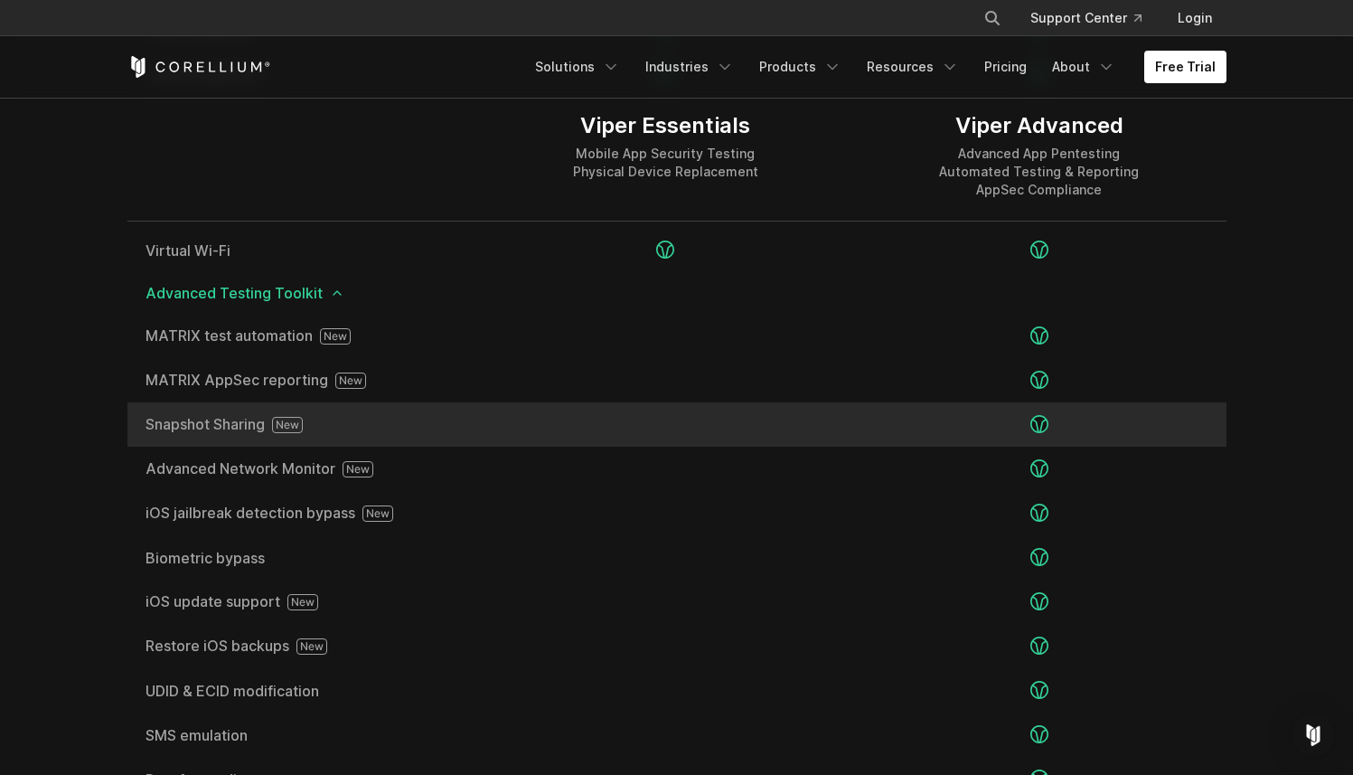
scroll to position [3007, 0]
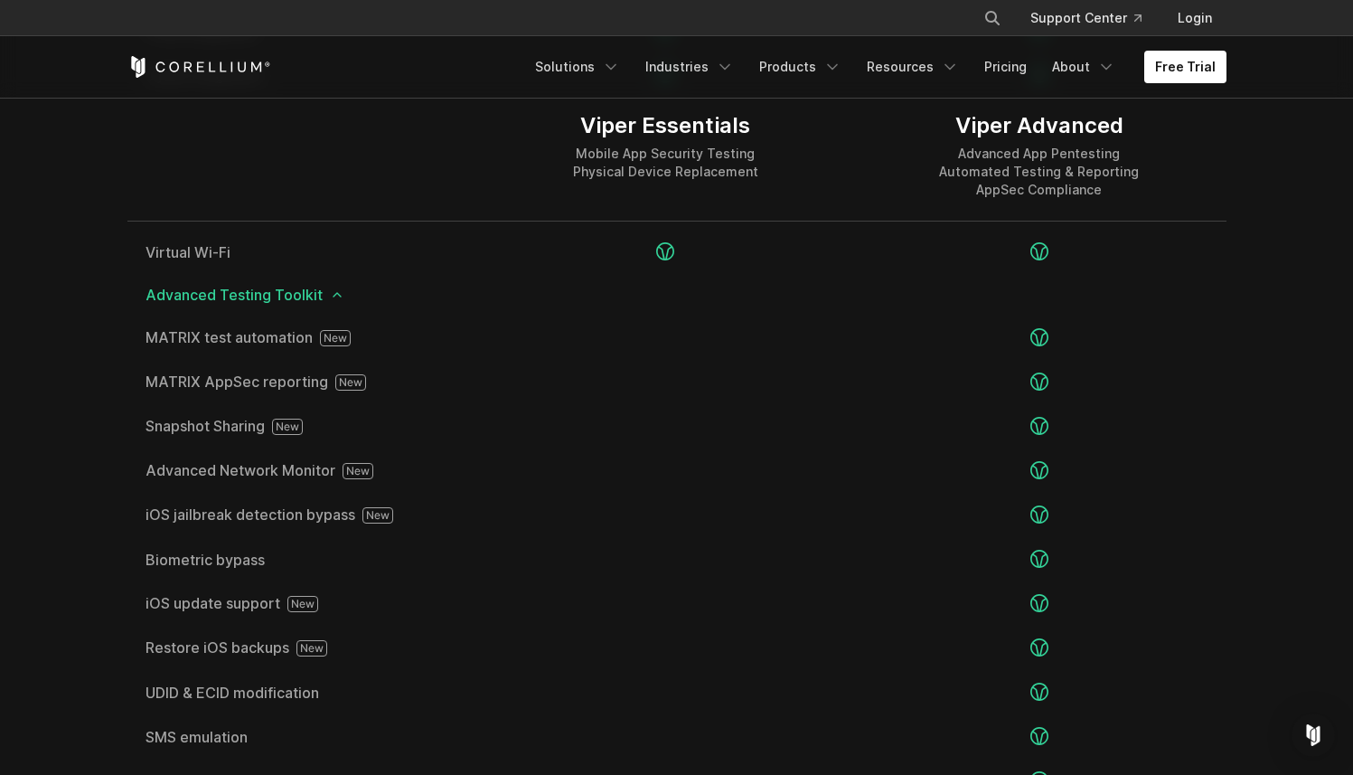
click at [1007, 126] on div "Viper Advanced" at bounding box center [1039, 125] width 200 height 27
copy div "Viper Advanced"
click at [1008, 70] on link "Pricing" at bounding box center [1005, 67] width 64 height 33
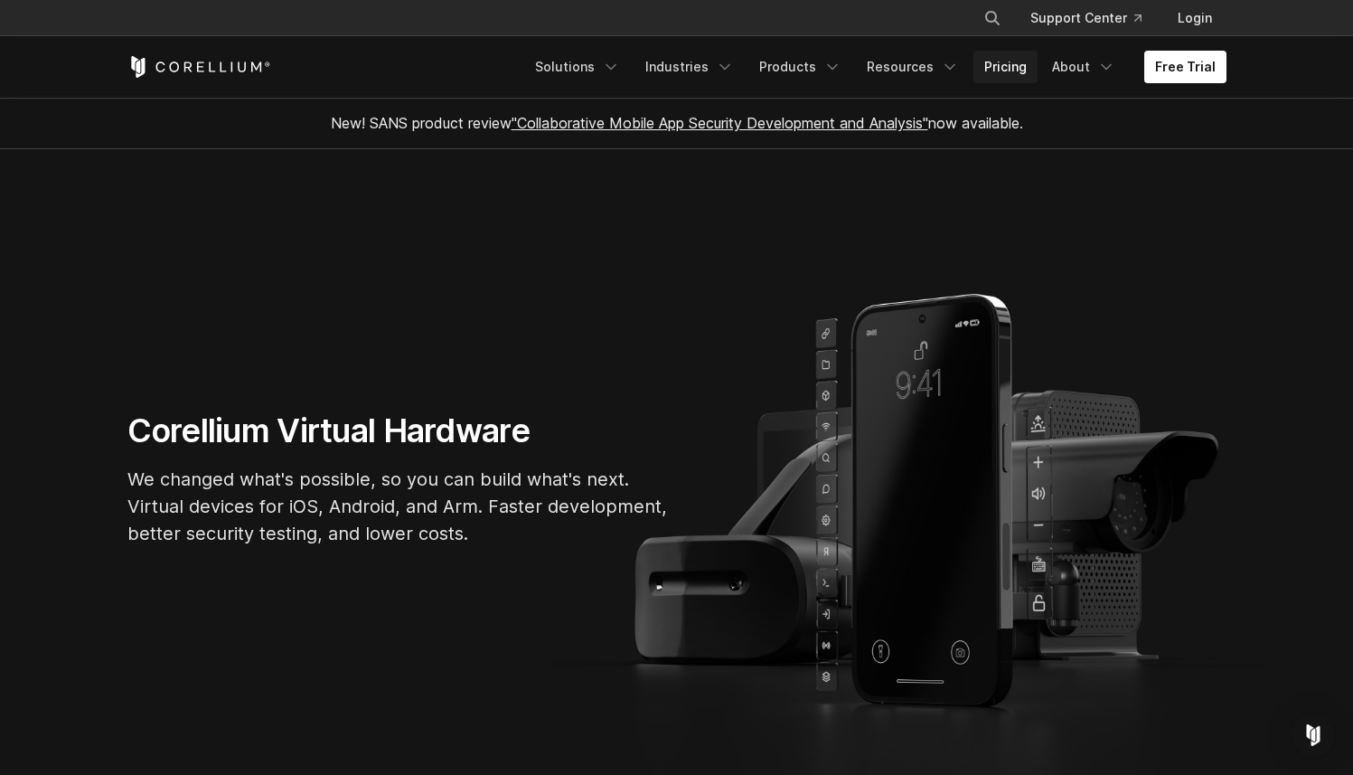
click at [1013, 61] on link "Pricing" at bounding box center [1005, 67] width 64 height 33
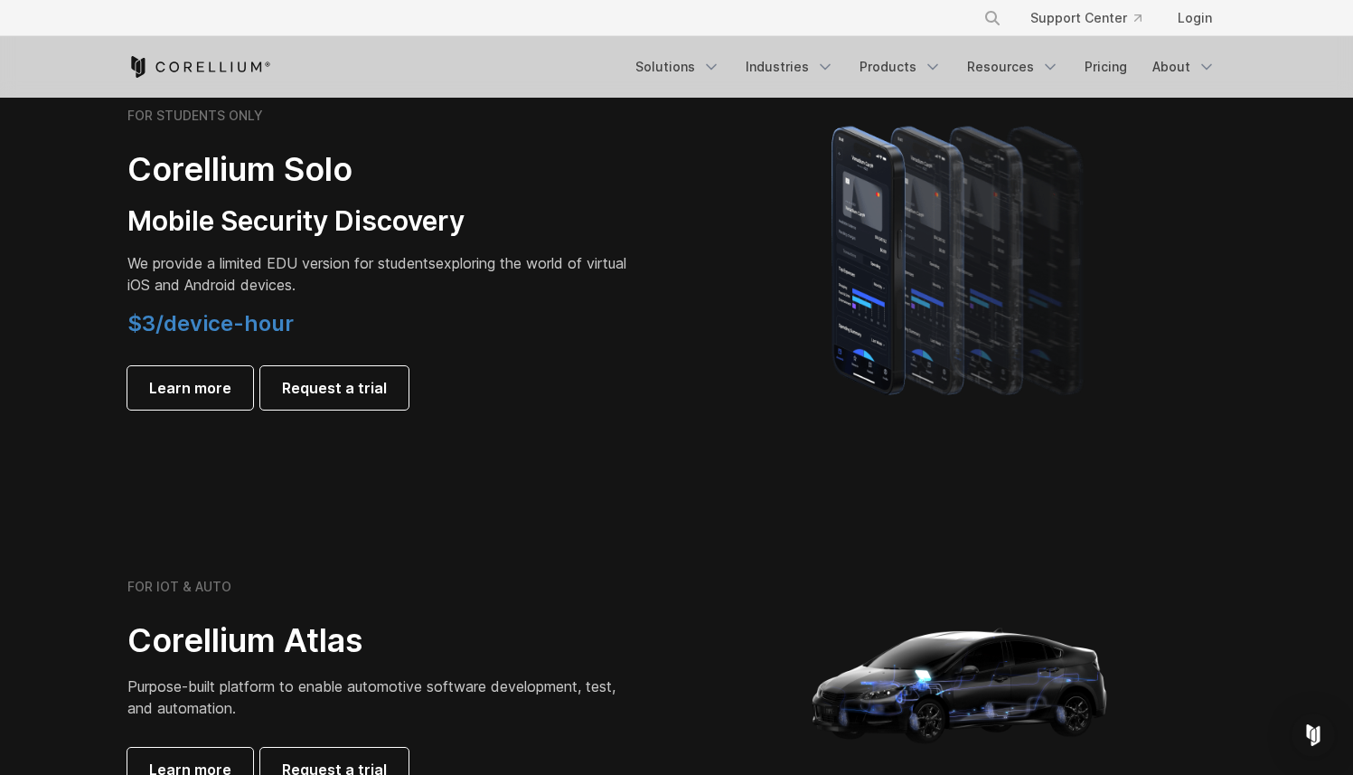
scroll to position [1274, 0]
